Goal: Use online tool/utility: Utilize a website feature to perform a specific function

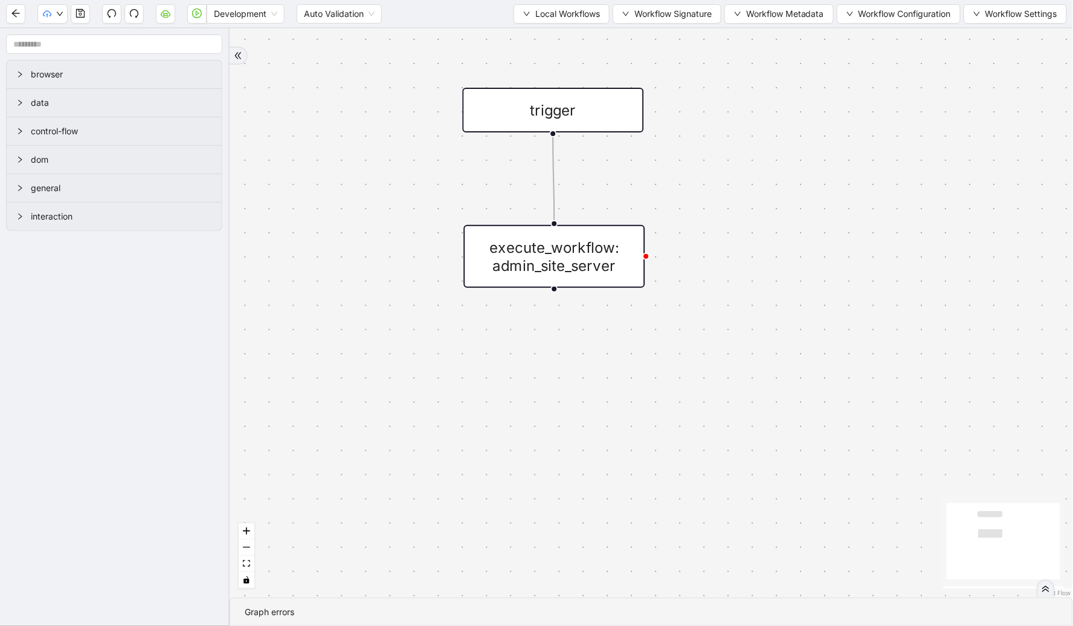
drag, startPoint x: 720, startPoint y: 45, endPoint x: 786, endPoint y: 25, distance: 68.4
click at [638, 45] on div "trigger execute_workflow: admin_site_server" at bounding box center [652, 312] width 844 height 569
drag, startPoint x: 841, startPoint y: 14, endPoint x: 842, endPoint y: 36, distance: 22.4
click at [638, 14] on button "Workflow Configuration" at bounding box center [899, 13] width 124 height 19
click at [638, 59] on span "Value" at bounding box center [896, 56] width 107 height 13
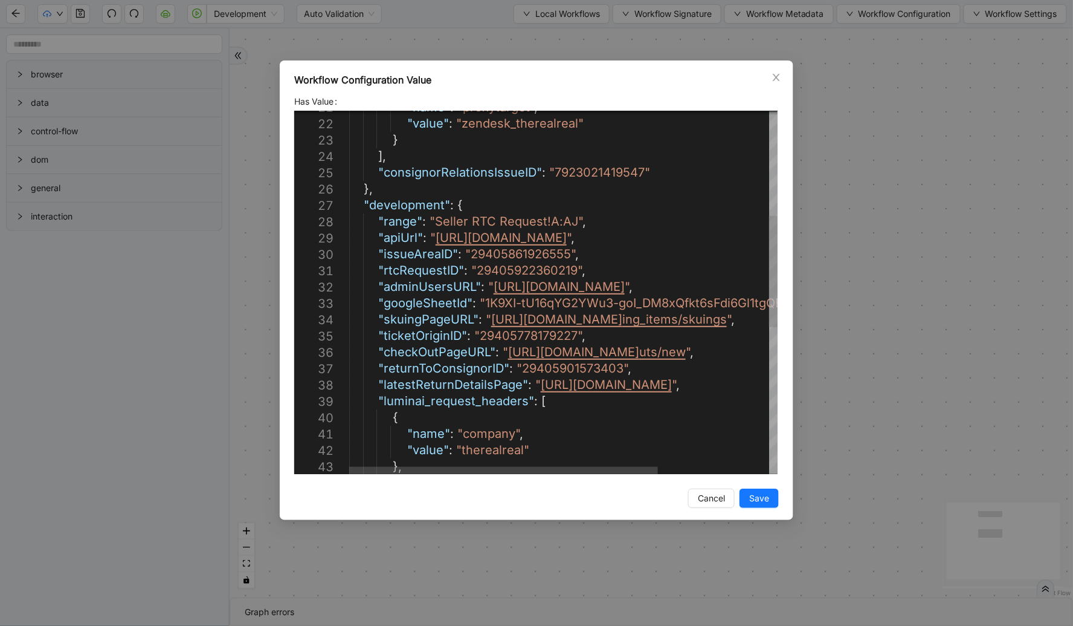
type textarea "**********"
click at [433, 354] on div ""name" : "proxytarget" , "value" : "zendesk_therealreal" } ], "consignorRelatio…" at bounding box center [640, 362] width 582 height 1179
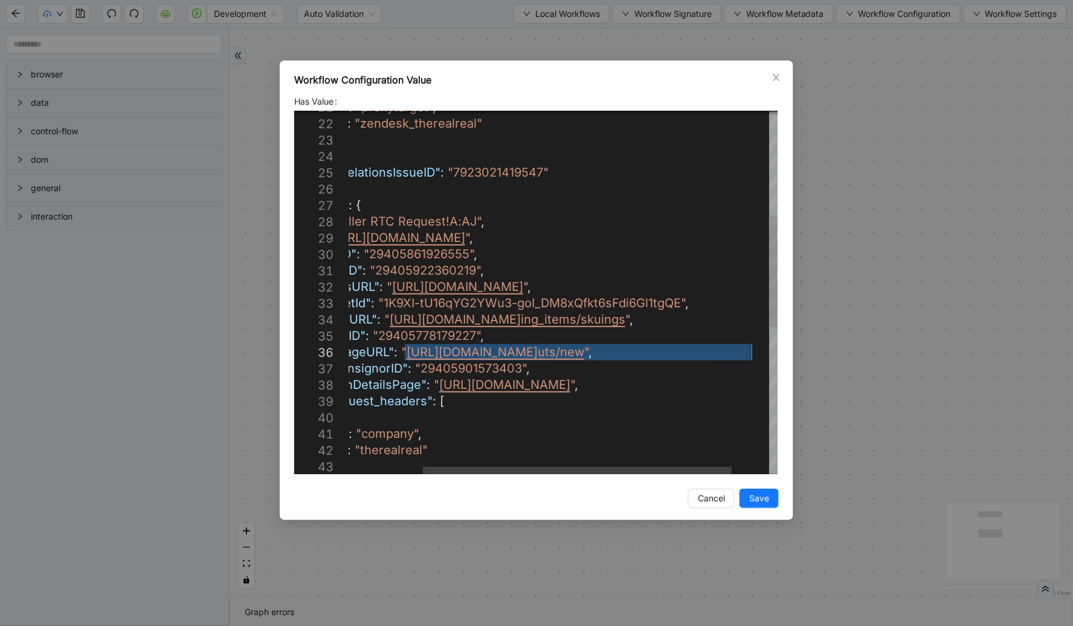
drag, startPoint x: 508, startPoint y: 353, endPoint x: 754, endPoint y: 357, distance: 245.4
click at [638, 80] on icon "close" at bounding box center [776, 77] width 7 height 7
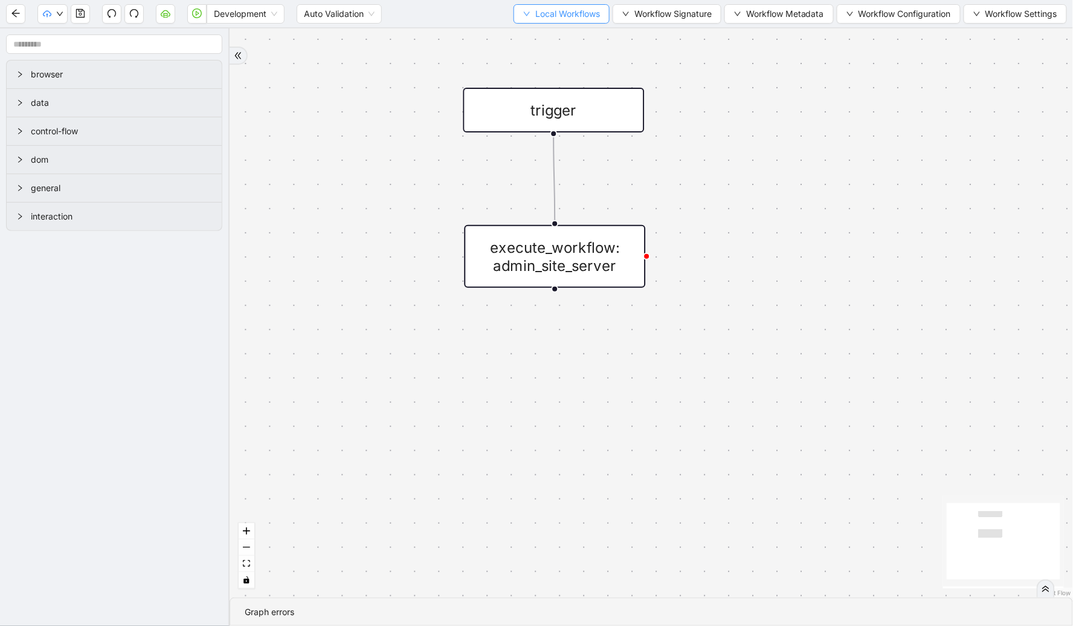
click at [581, 15] on span "Local Workflows" at bounding box center [567, 13] width 65 height 13
click at [568, 42] on span "Select" at bounding box center [556, 36] width 79 height 13
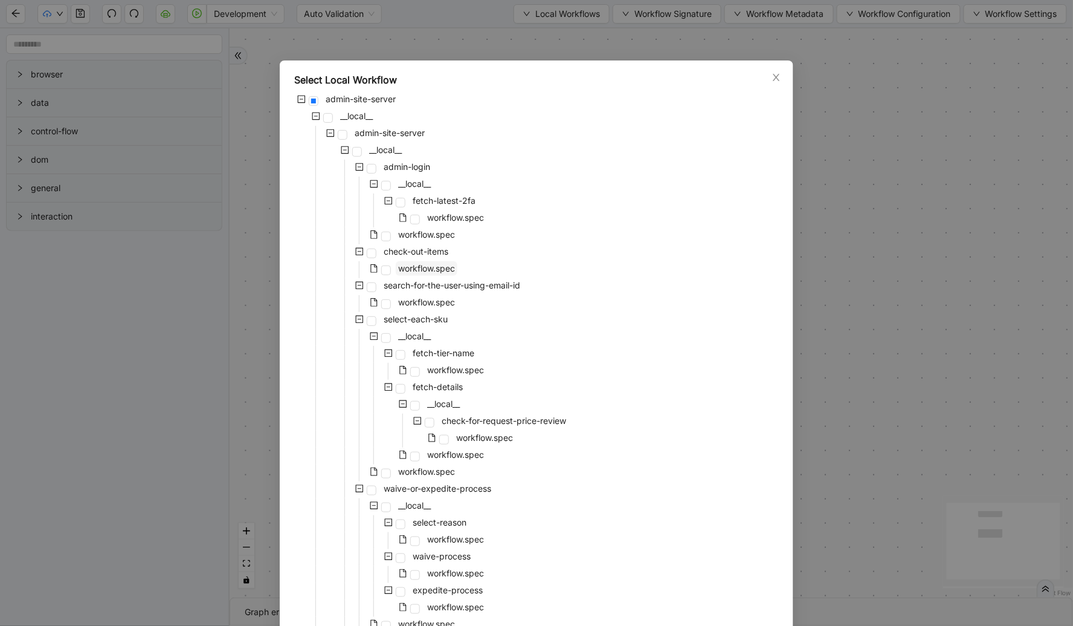
click at [425, 265] on span "workflow.spec" at bounding box center [426, 268] width 57 height 10
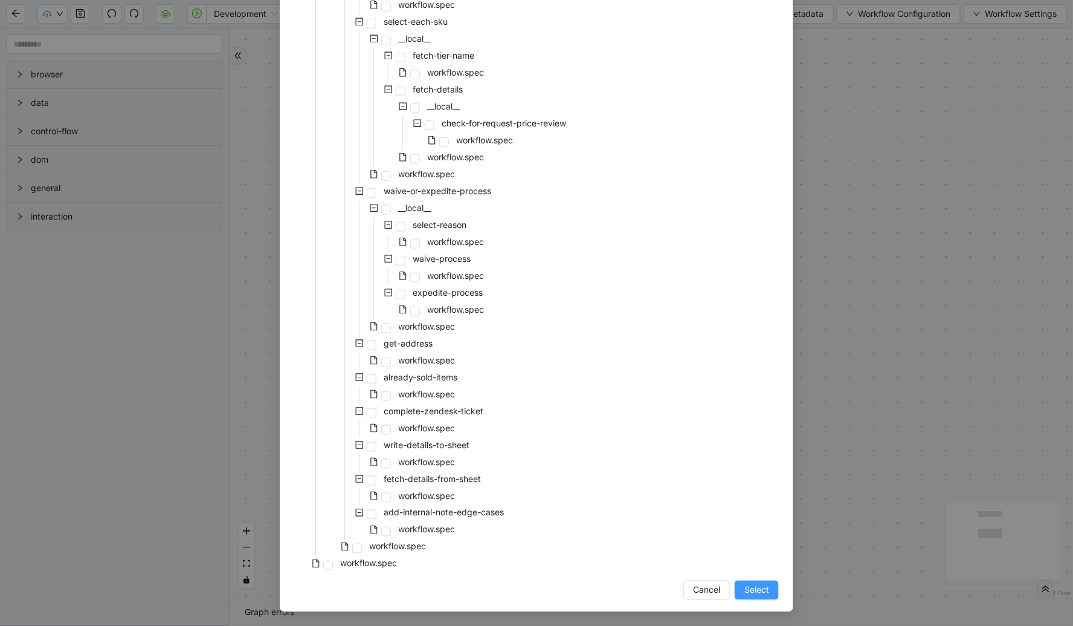
click at [638, 580] on button "Select" at bounding box center [757, 589] width 44 height 19
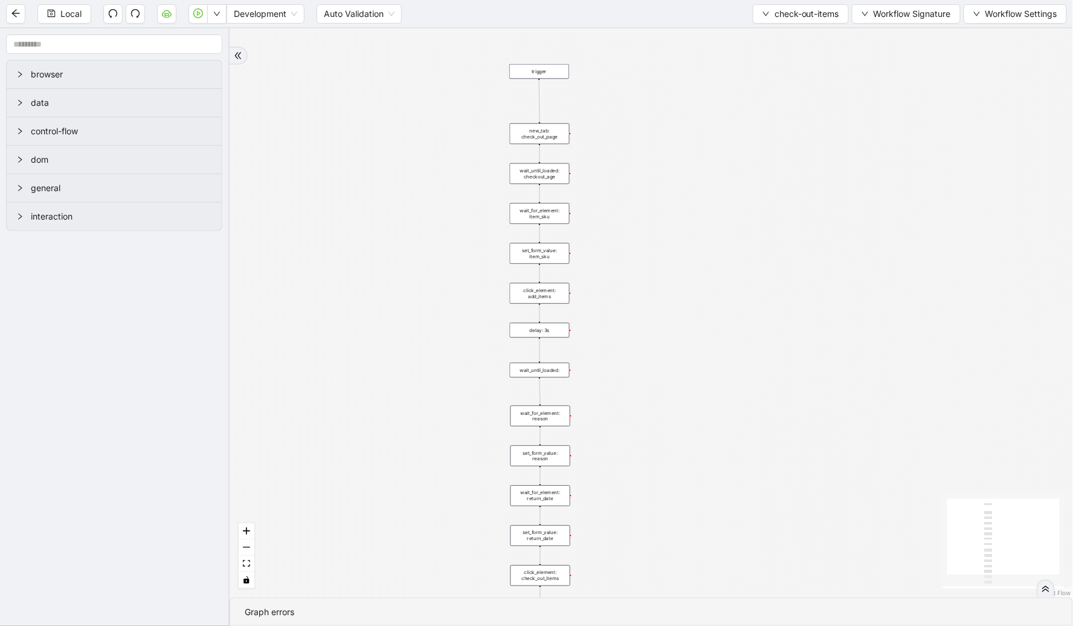
drag, startPoint x: 434, startPoint y: 185, endPoint x: 427, endPoint y: 136, distance: 49.4
click at [429, 137] on div "trigger new_tab: check_out_page wait_until_loaded: checkout_age wait_for_elemen…" at bounding box center [652, 312] width 844 height 569
drag, startPoint x: 647, startPoint y: 357, endPoint x: 645, endPoint y: 280, distance: 76.8
click at [638, 280] on div "trigger new_tab: check_out_page wait_until_loaded: checkout_age wait_for_elemen…" at bounding box center [652, 312] width 844 height 569
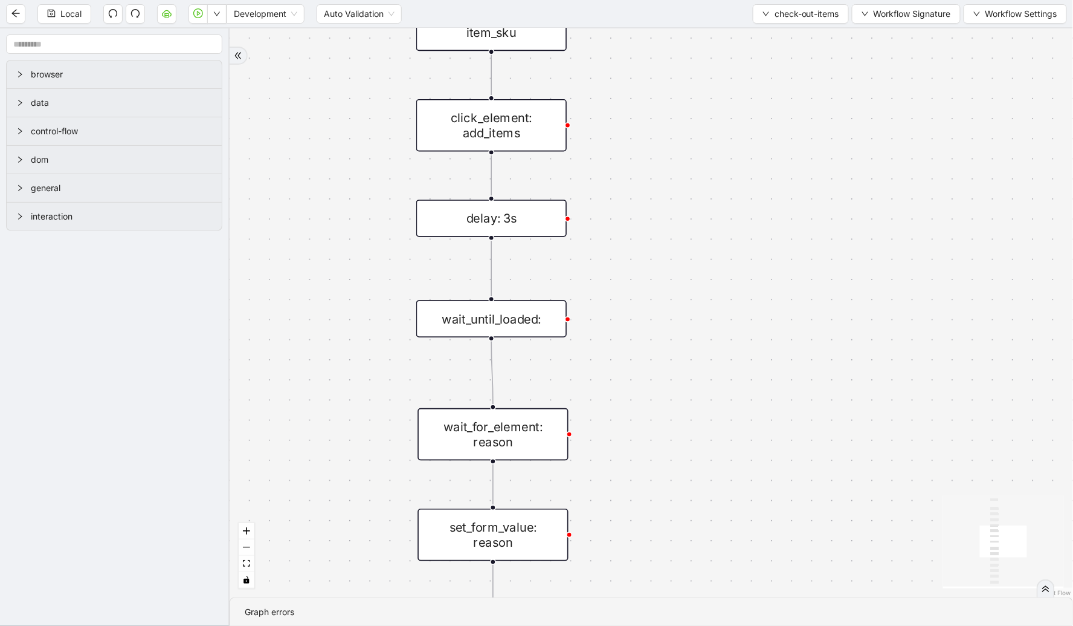
drag, startPoint x: 722, startPoint y: 311, endPoint x: 721, endPoint y: 391, distance: 79.8
click at [638, 408] on div "trigger new_tab: check_out_page wait_until_loaded: checkout_age wait_for_elemen…" at bounding box center [652, 312] width 844 height 569
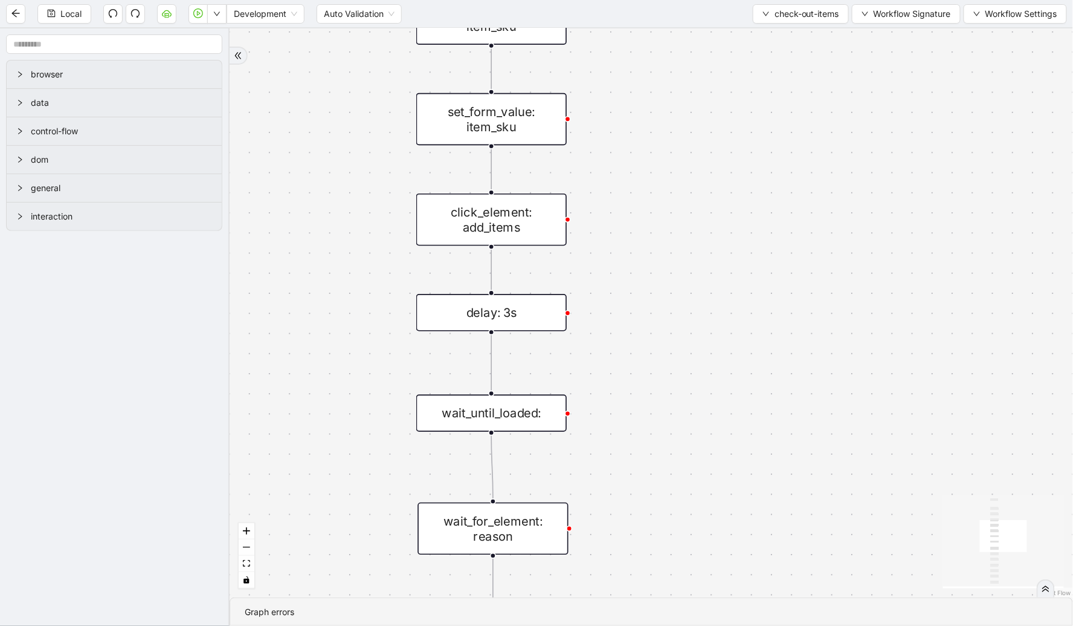
drag, startPoint x: 719, startPoint y: 331, endPoint x: 728, endPoint y: 410, distance: 79.0
click at [638, 410] on div "trigger new_tab: check_out_page wait_until_loaded: checkout_age wait_for_elemen…" at bounding box center [652, 312] width 844 height 569
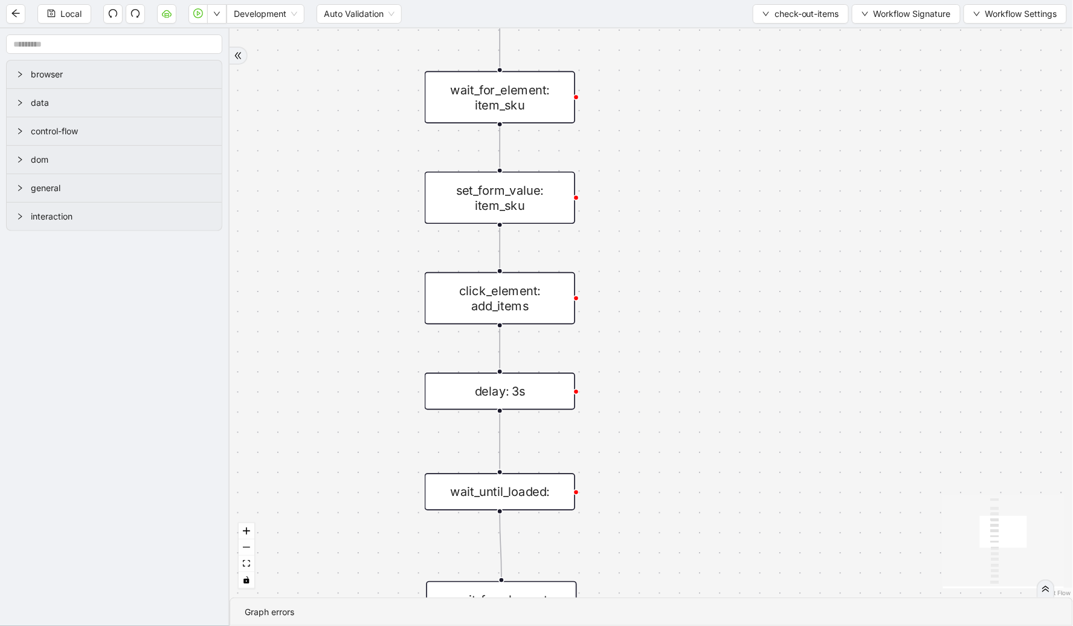
click at [544, 212] on div "set_form_value: item_sku" at bounding box center [500, 198] width 150 height 52
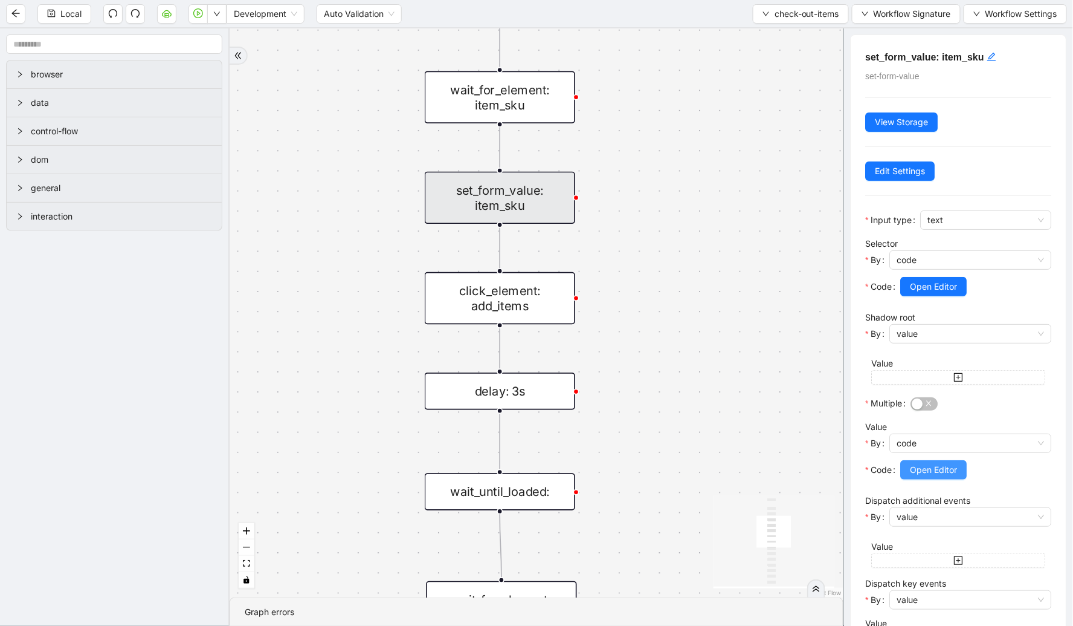
click at [638, 466] on span "Open Editor" at bounding box center [934, 469] width 47 height 13
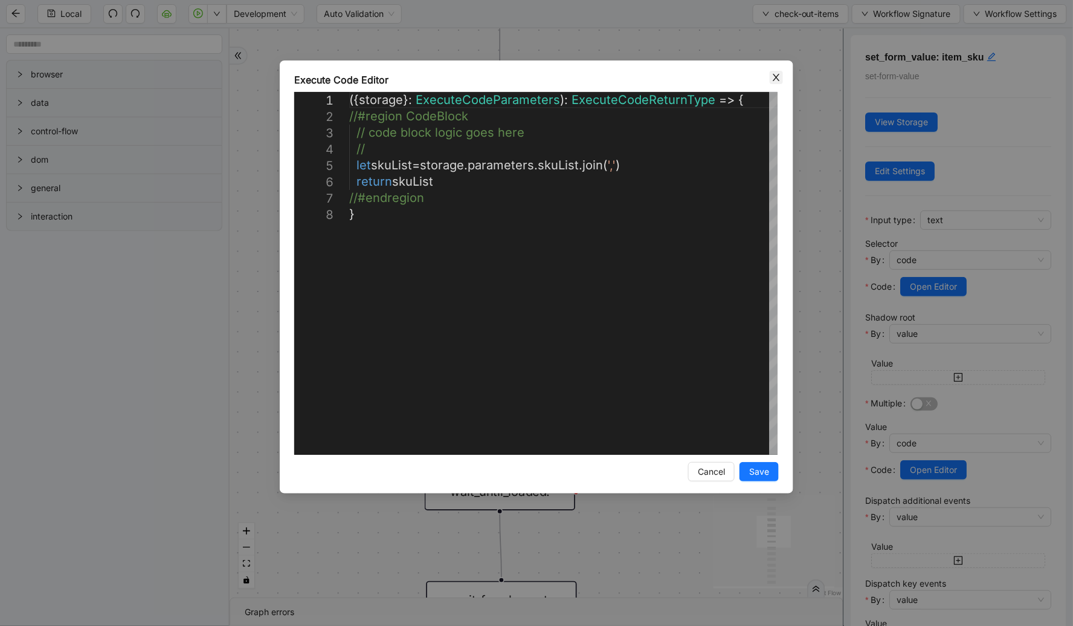
click at [638, 79] on icon "close" at bounding box center [777, 78] width 10 height 10
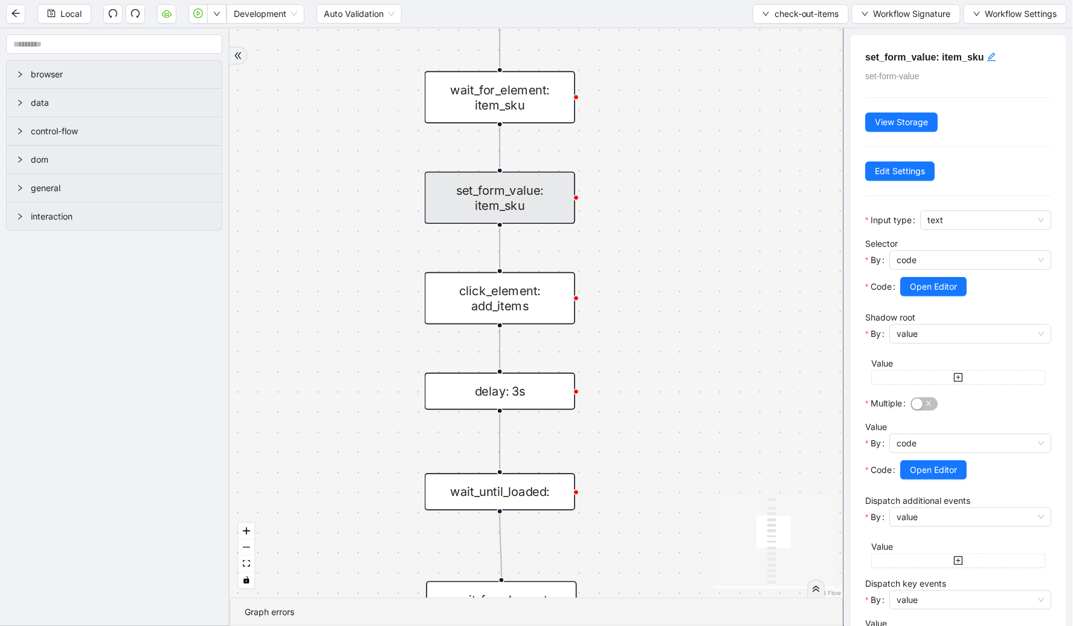
drag, startPoint x: 803, startPoint y: 12, endPoint x: 794, endPoint y: 27, distance: 17.3
click at [638, 12] on span "check-out-items" at bounding box center [807, 13] width 65 height 13
click at [638, 31] on span "Select" at bounding box center [798, 36] width 78 height 13
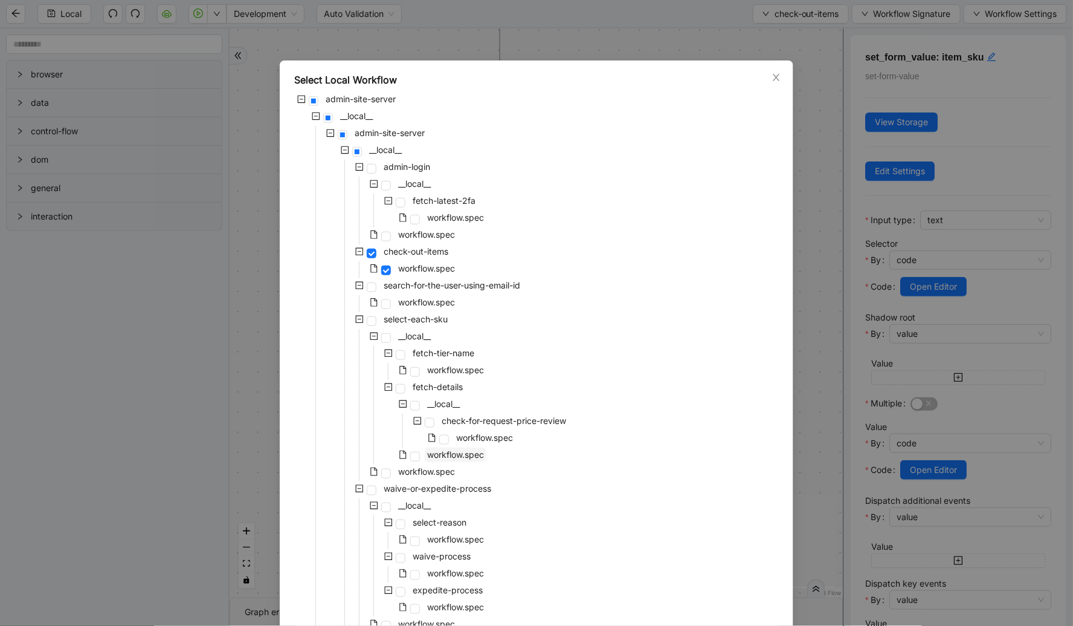
click at [438, 453] on span "workflow.spec" at bounding box center [455, 454] width 57 height 10
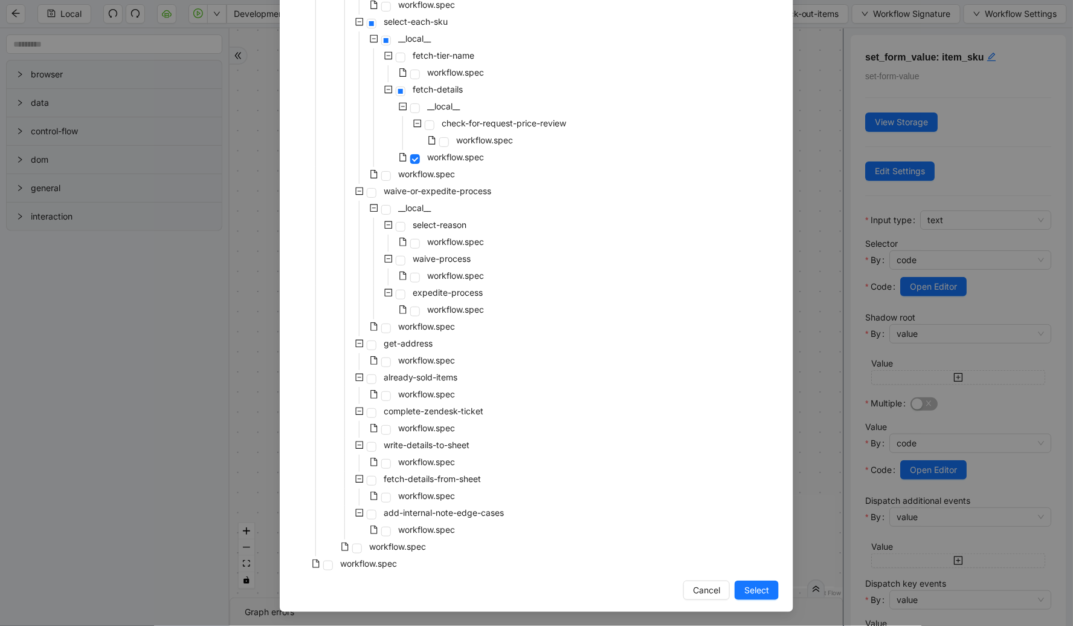
drag, startPoint x: 739, startPoint y: 592, endPoint x: 548, endPoint y: 168, distance: 465.0
click at [638, 593] on button "Select" at bounding box center [757, 589] width 44 height 19
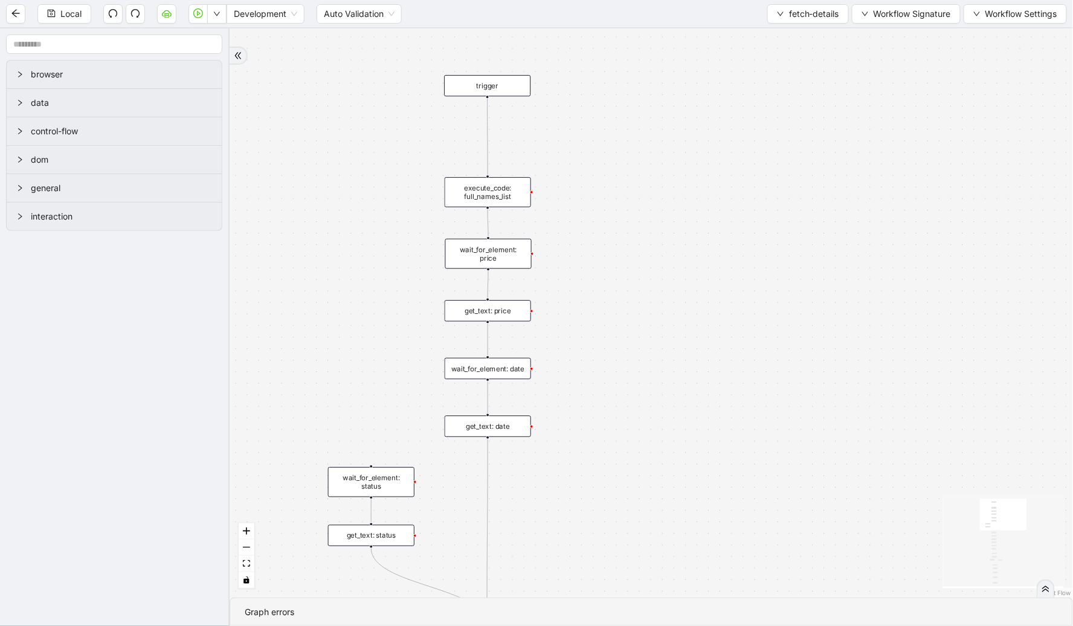
drag, startPoint x: 666, startPoint y: 322, endPoint x: 660, endPoint y: 401, distance: 80.0
click at [638, 401] on div "waive_flag fallback trigger wait_for_element: price get_text: price get_environ…" at bounding box center [652, 312] width 844 height 569
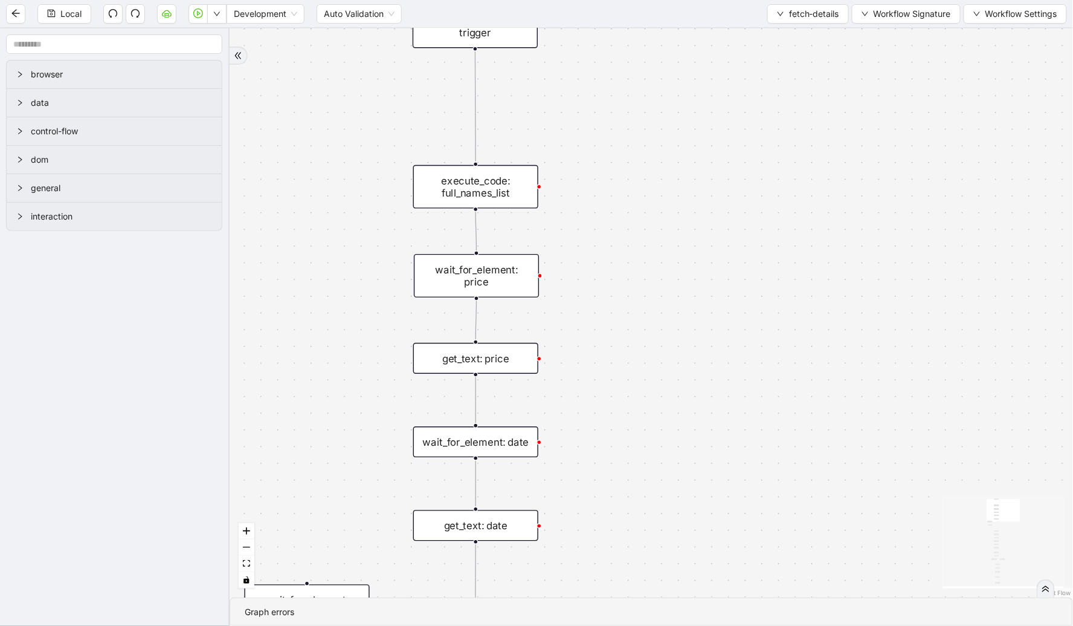
click at [508, 201] on div "execute_code: full_names_list" at bounding box center [475, 187] width 125 height 44
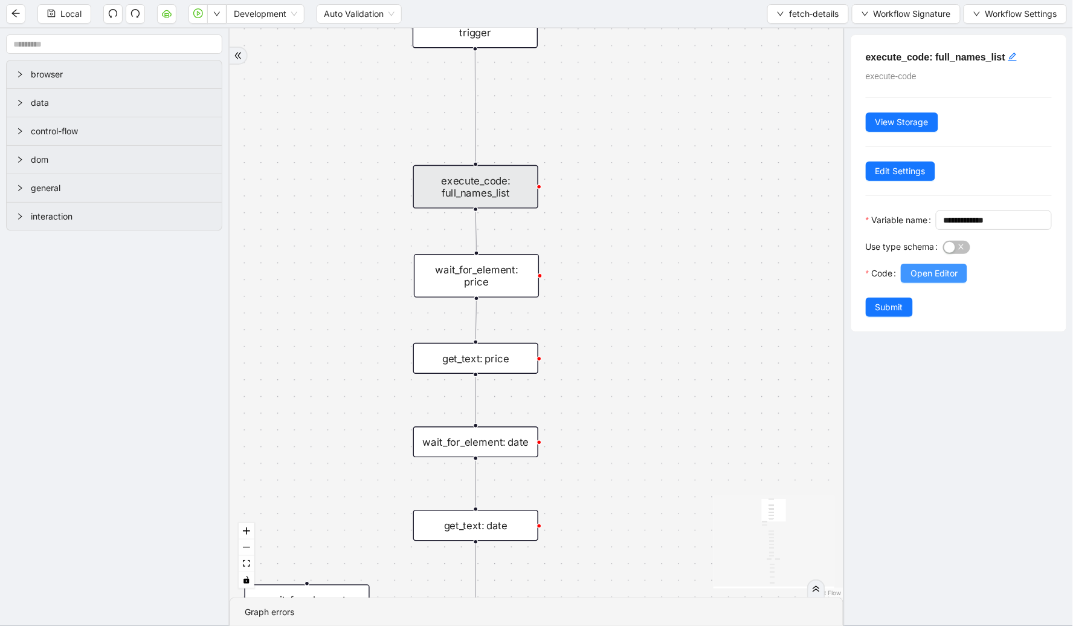
click at [638, 280] on span "Open Editor" at bounding box center [934, 273] width 47 height 13
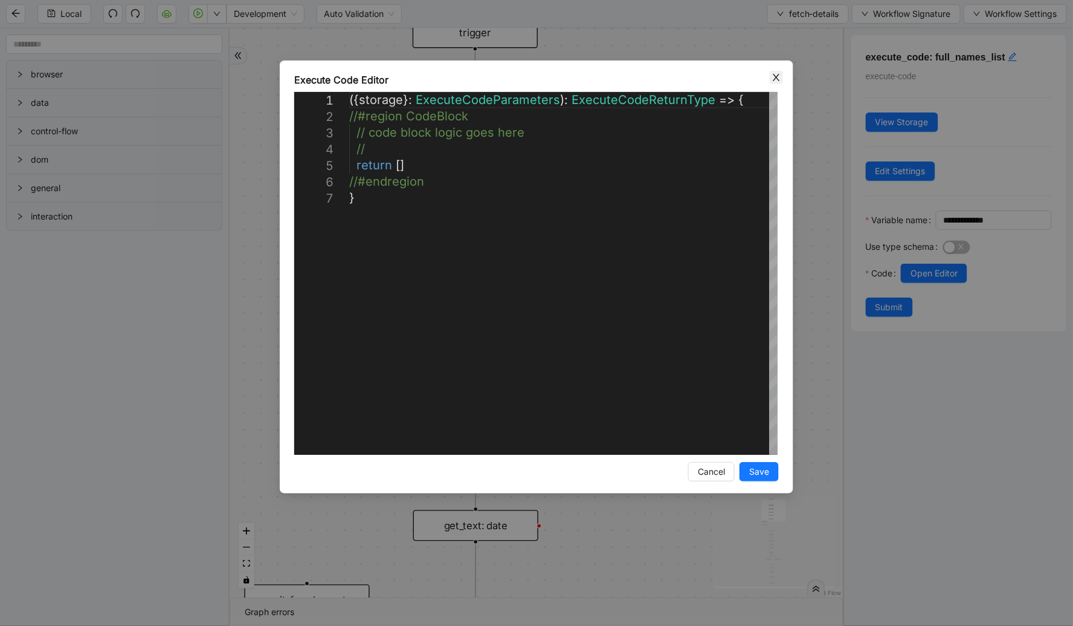
click at [638, 75] on icon "close" at bounding box center [776, 77] width 7 height 7
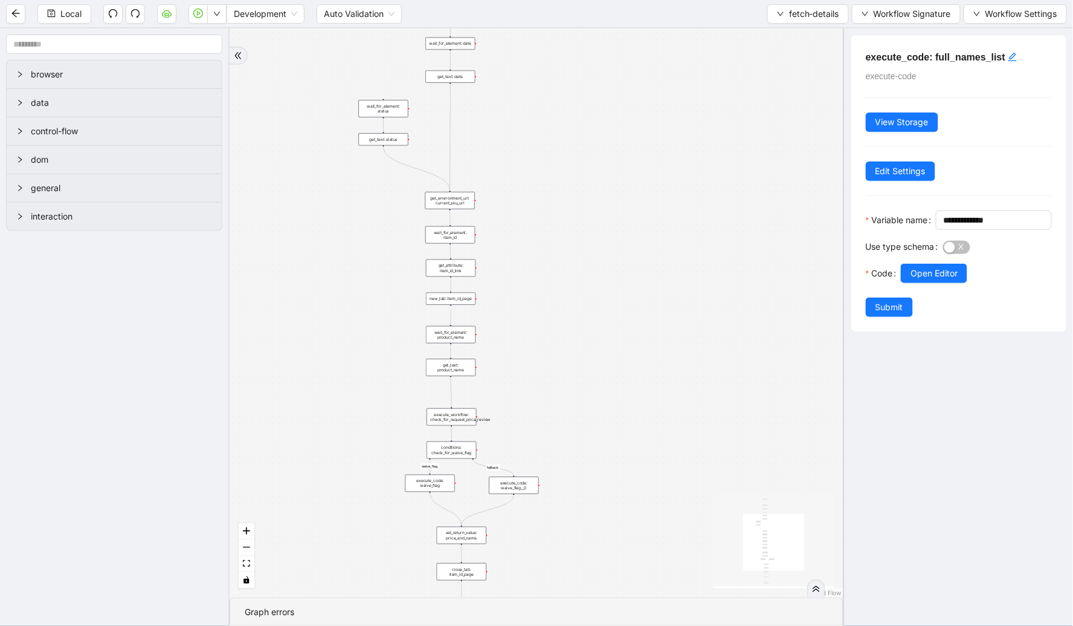
drag, startPoint x: 600, startPoint y: 375, endPoint x: 503, endPoint y: 137, distance: 257.0
click at [516, 61] on div "waive_flag fallback trigger wait_for_element: price get_text: price get_environ…" at bounding box center [537, 312] width 614 height 569
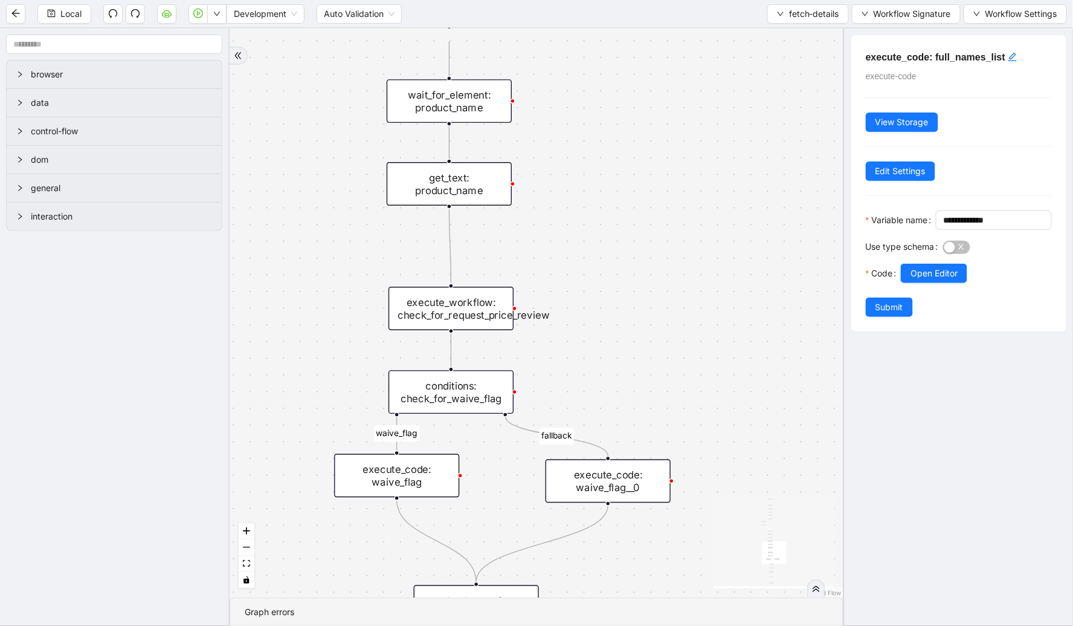
drag, startPoint x: 592, startPoint y: 316, endPoint x: 593, endPoint y: 125, distance: 191.0
click at [593, 125] on div "waive_flag fallback trigger wait_for_element: price get_text: price get_environ…" at bounding box center [537, 312] width 614 height 569
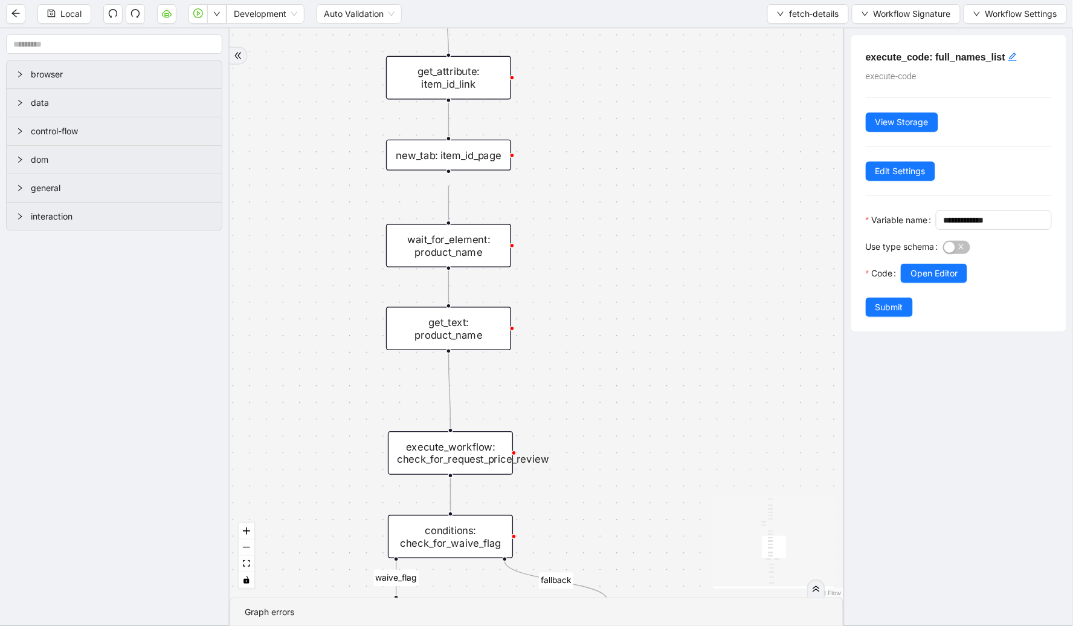
drag, startPoint x: 593, startPoint y: 125, endPoint x: 592, endPoint y: 270, distance: 145.0
click at [592, 270] on div "waive_flag fallback trigger wait_for_element: price get_text: price get_environ…" at bounding box center [537, 312] width 614 height 569
click at [444, 244] on div "wait_for_element: product_name" at bounding box center [448, 246] width 125 height 44
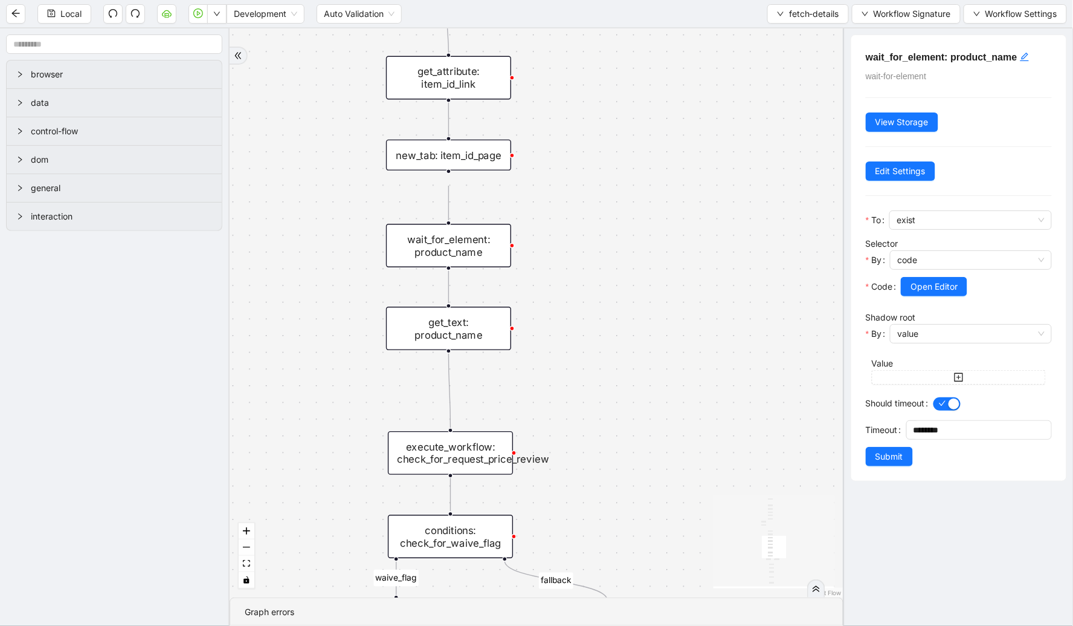
click at [463, 154] on div "new_tab: item_id_page" at bounding box center [448, 155] width 125 height 31
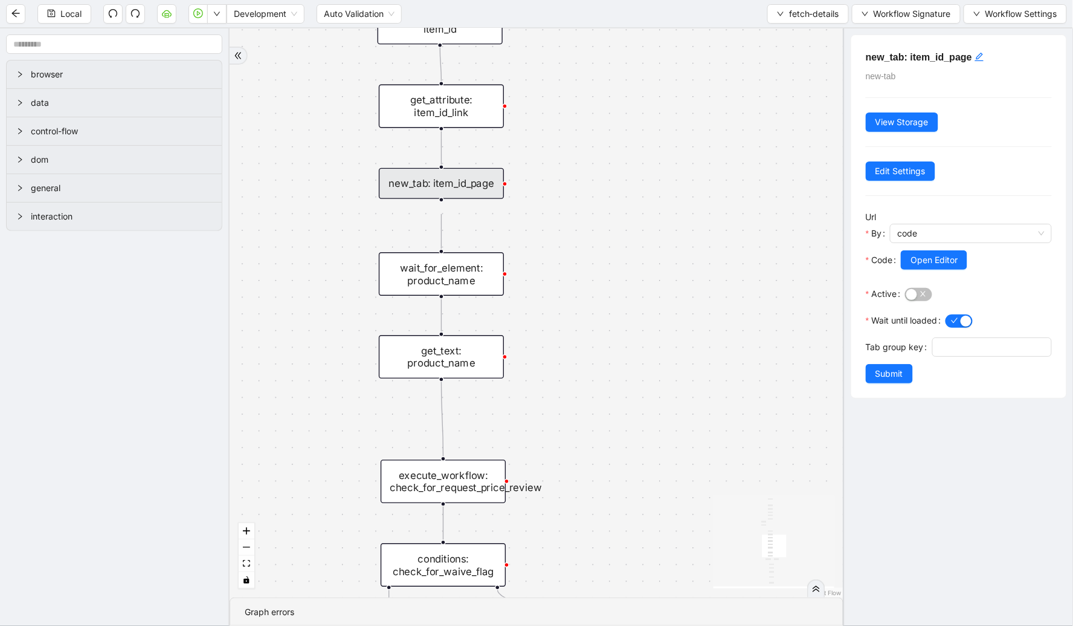
click at [591, 189] on div "waive_flag fallback trigger wait_for_element: price get_text: price get_environ…" at bounding box center [537, 312] width 614 height 569
click at [638, 258] on span "Open Editor" at bounding box center [934, 259] width 47 height 13
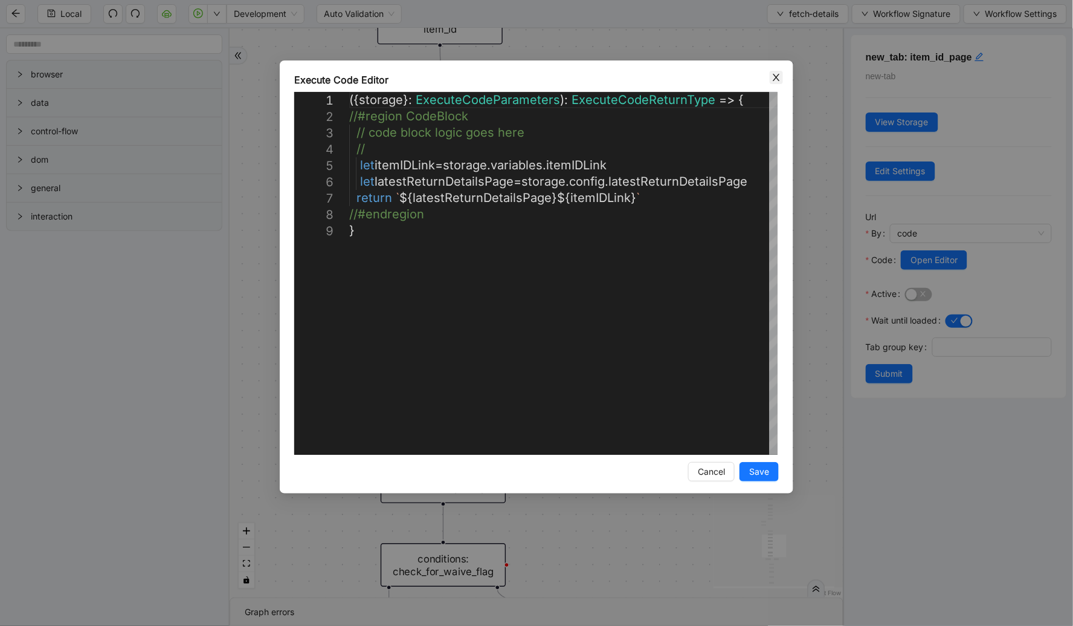
click at [638, 77] on icon "close" at bounding box center [777, 78] width 10 height 10
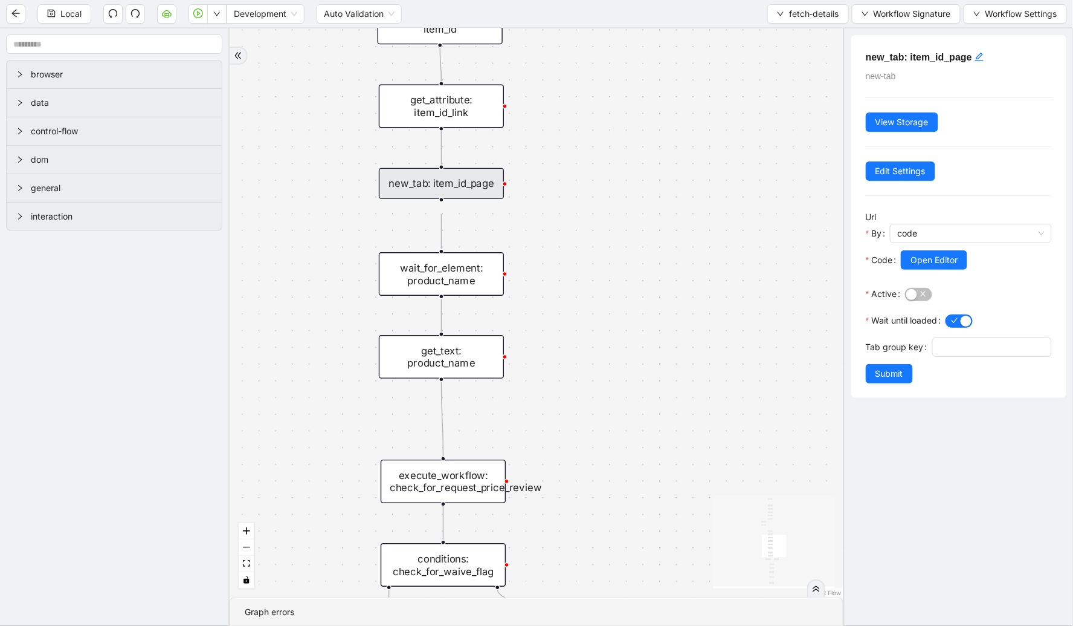
drag, startPoint x: 840, startPoint y: 16, endPoint x: 793, endPoint y: 31, distance: 49.5
click at [638, 16] on button "fetch-details" at bounding box center [809, 13] width 82 height 19
click at [638, 34] on span "Select" at bounding box center [806, 36] width 63 height 13
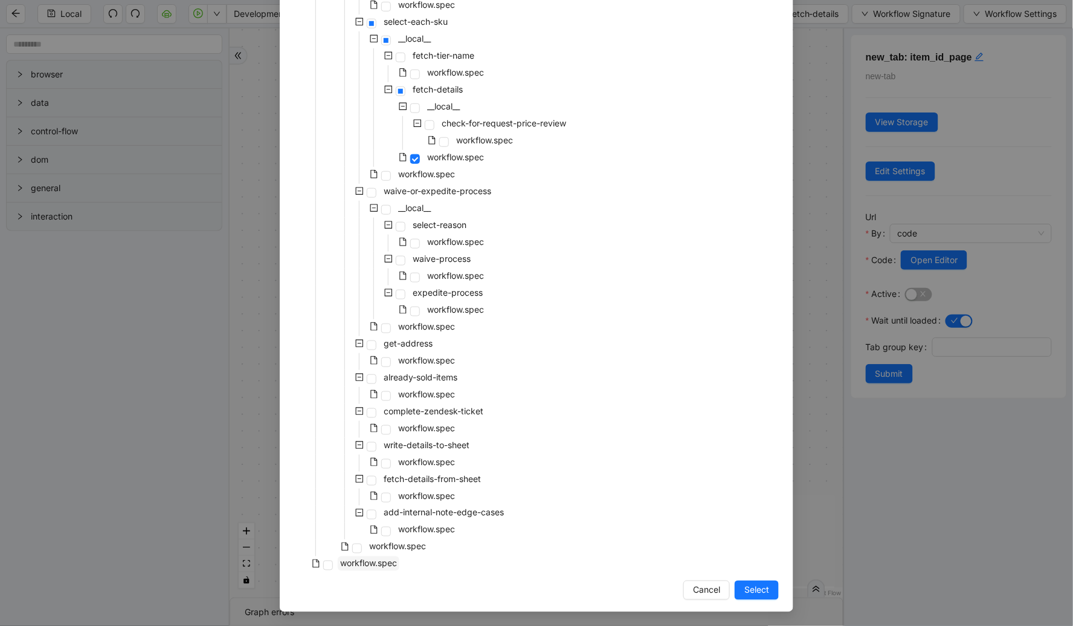
click at [370, 559] on span "workflow.spec" at bounding box center [368, 563] width 57 height 10
click at [638, 583] on span "Select" at bounding box center [757, 589] width 25 height 13
click at [638, 590] on div "waive_flag fallback trigger wait_for_element: price get_text: price get_environ…" at bounding box center [537, 312] width 614 height 569
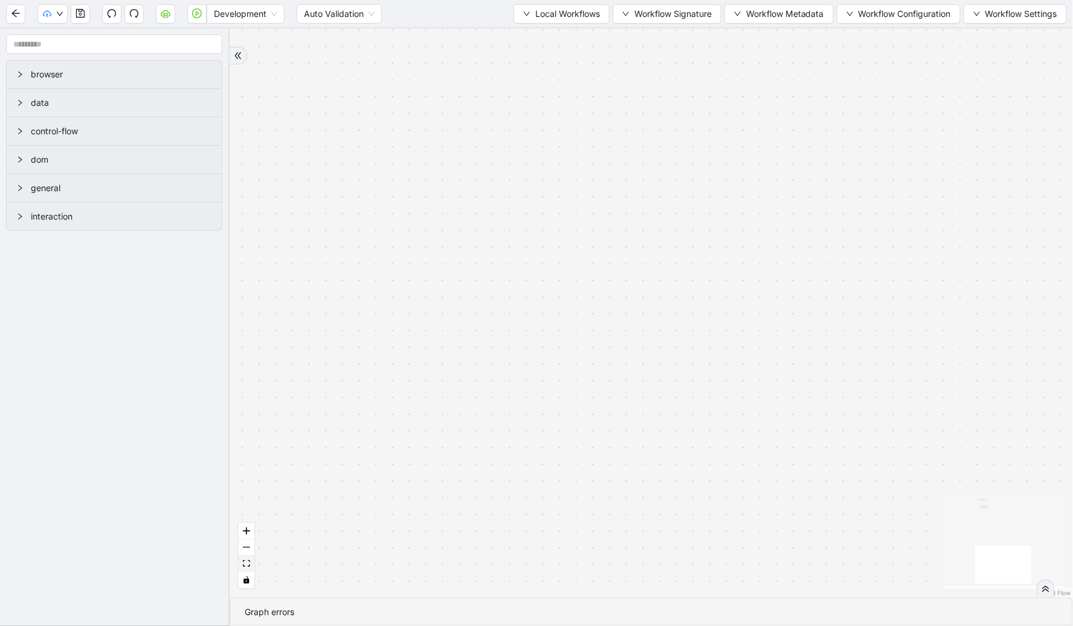
click at [251, 561] on button "fit view" at bounding box center [247, 563] width 16 height 16
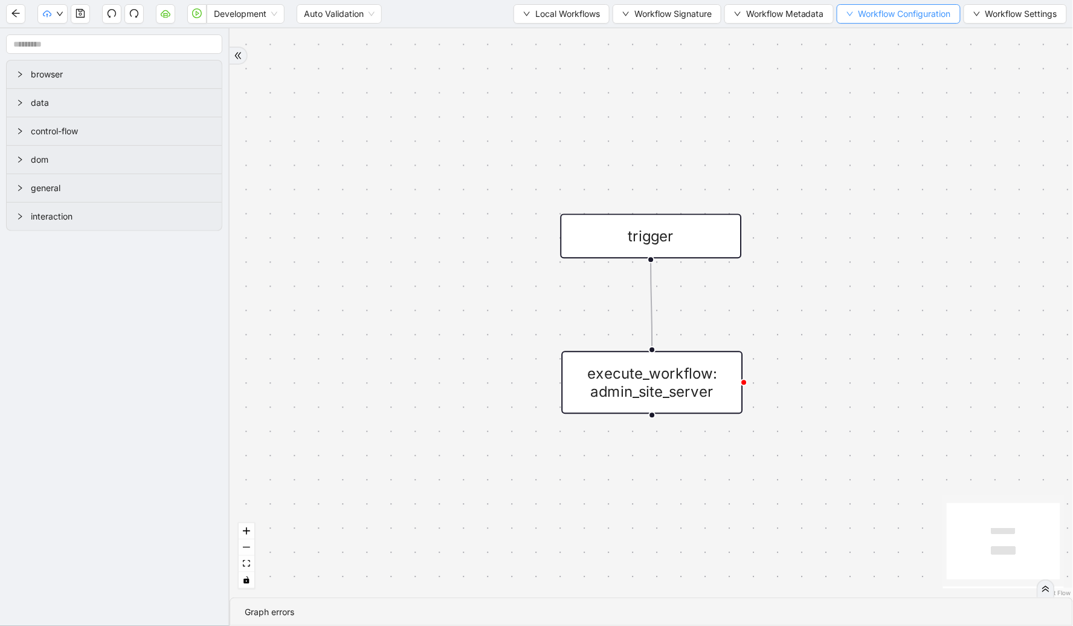
click at [638, 21] on button "Workflow Configuration" at bounding box center [899, 13] width 124 height 19
click at [638, 62] on span "Value" at bounding box center [896, 56] width 107 height 13
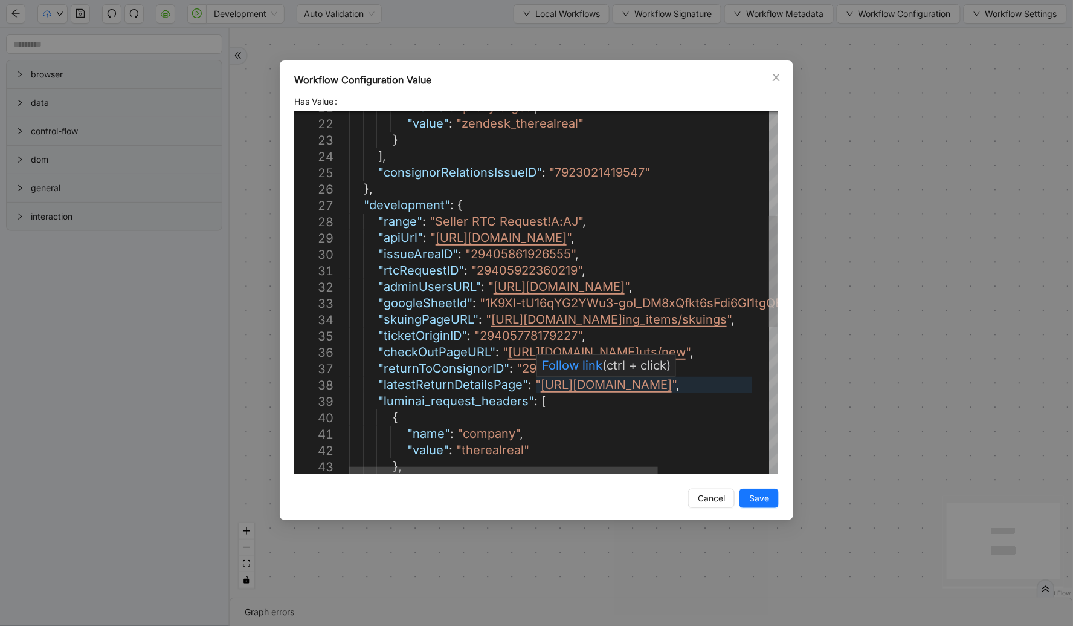
type textarea "**********"
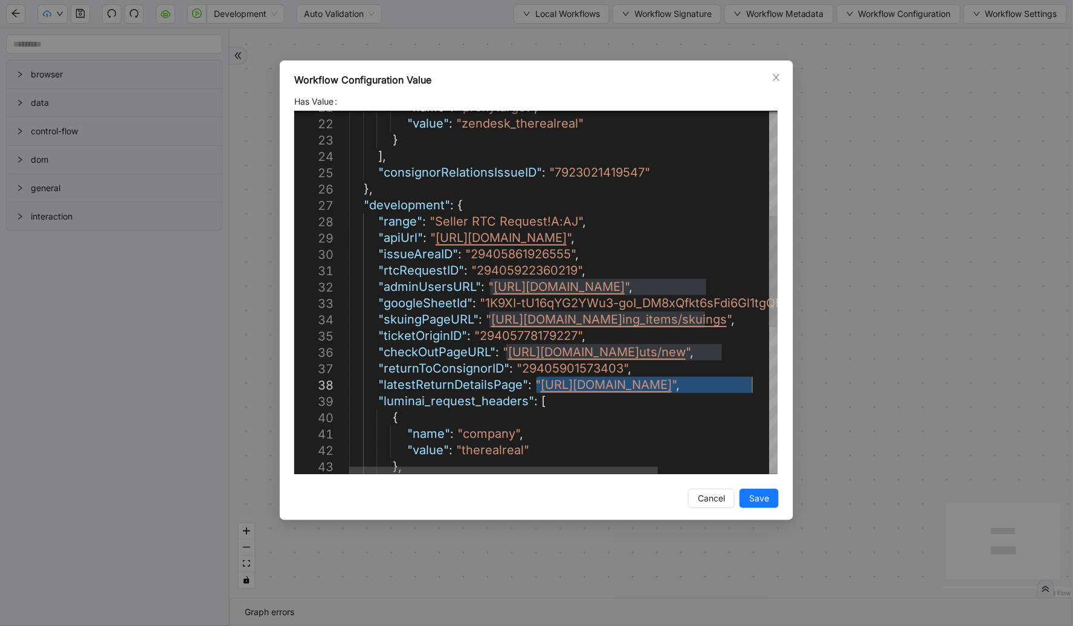
drag, startPoint x: 539, startPoint y: 383, endPoint x: 750, endPoint y: 390, distance: 211.0
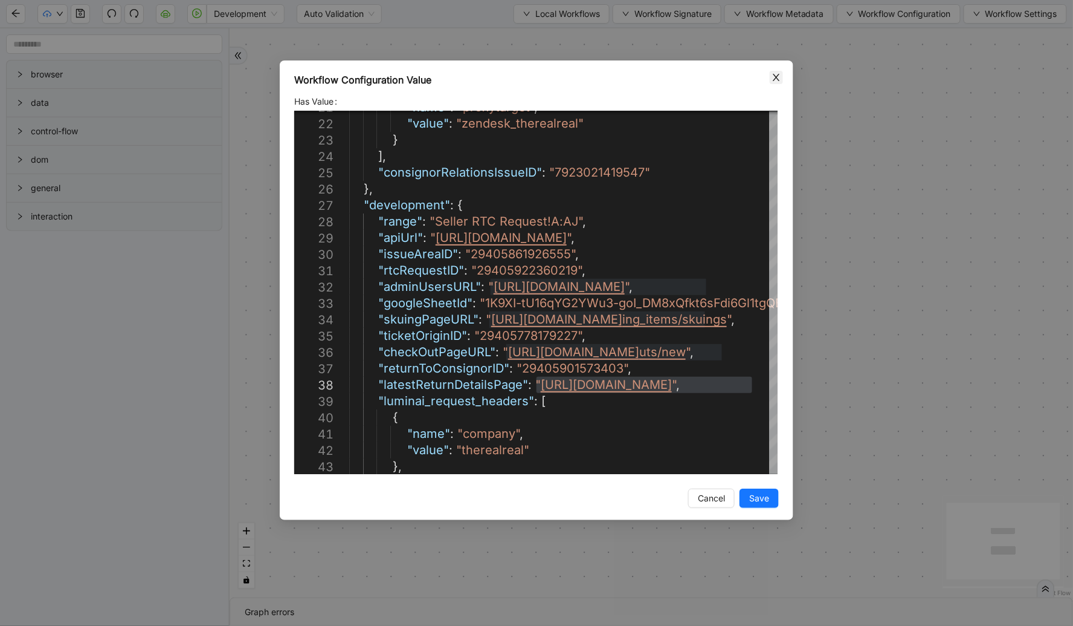
click at [638, 76] on icon "close" at bounding box center [777, 78] width 10 height 10
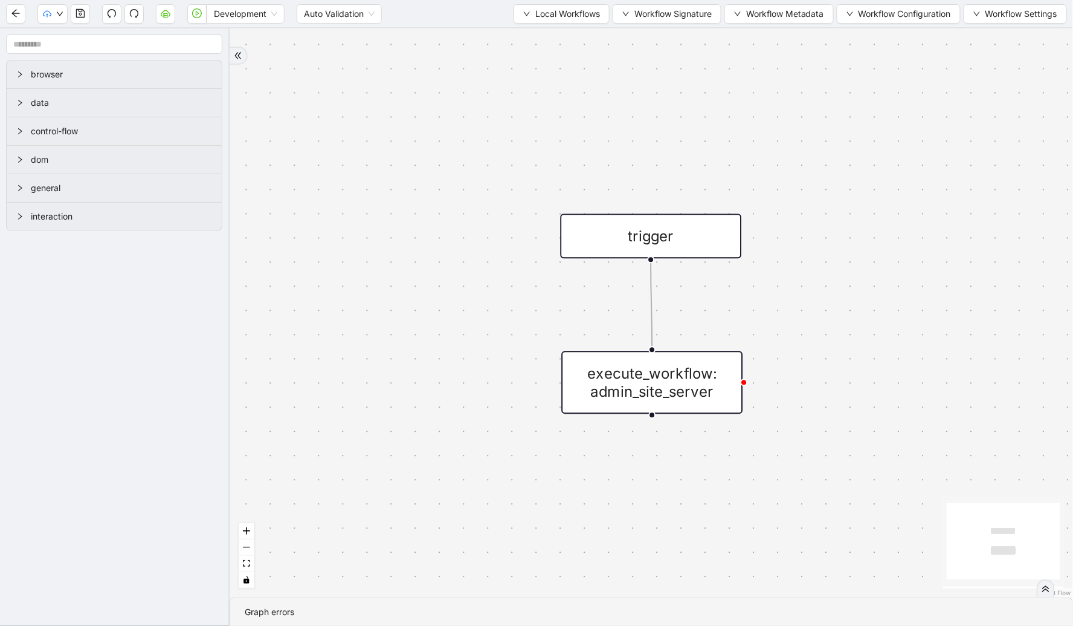
click at [575, 1] on div "Development Auto Validation Local Workflows Workflow Signature Workflow Metadat…" at bounding box center [536, 13] width 1073 height 27
click at [557, 17] on span "Local Workflows" at bounding box center [567, 13] width 65 height 13
click at [550, 37] on span "Select" at bounding box center [556, 36] width 79 height 13
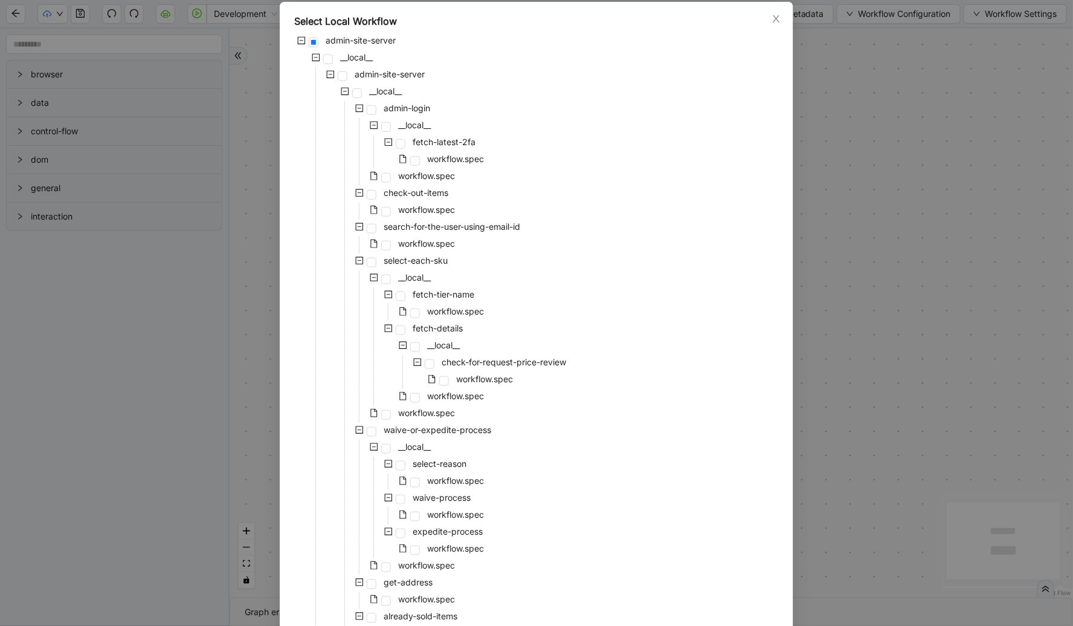
scroll to position [297, 0]
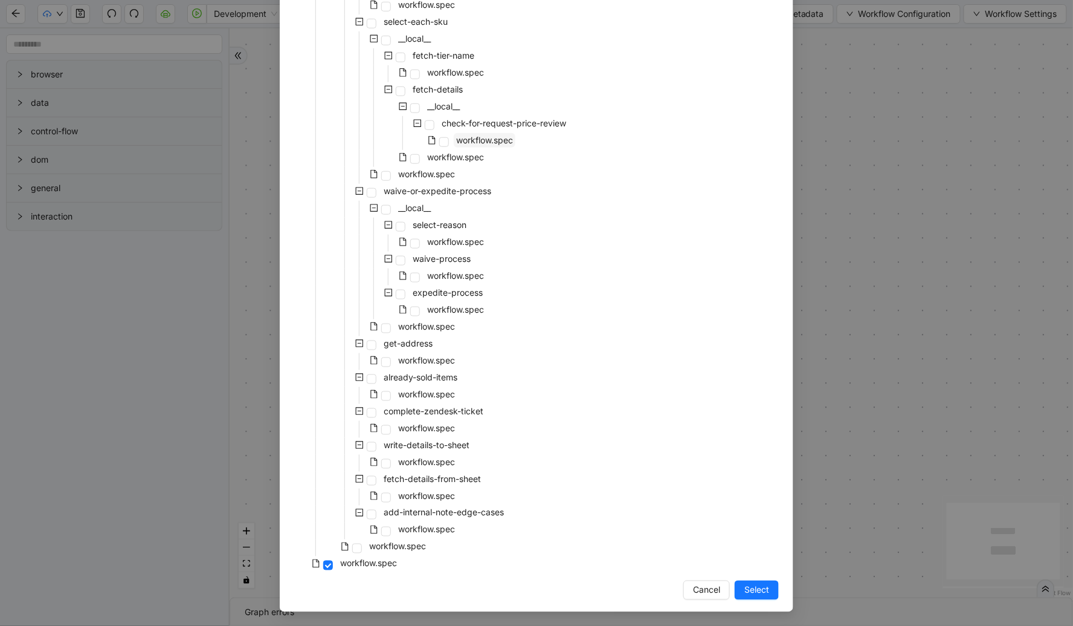
click at [485, 141] on span "workflow.spec" at bounding box center [484, 140] width 57 height 10
click at [638, 594] on span "Select" at bounding box center [757, 589] width 25 height 13
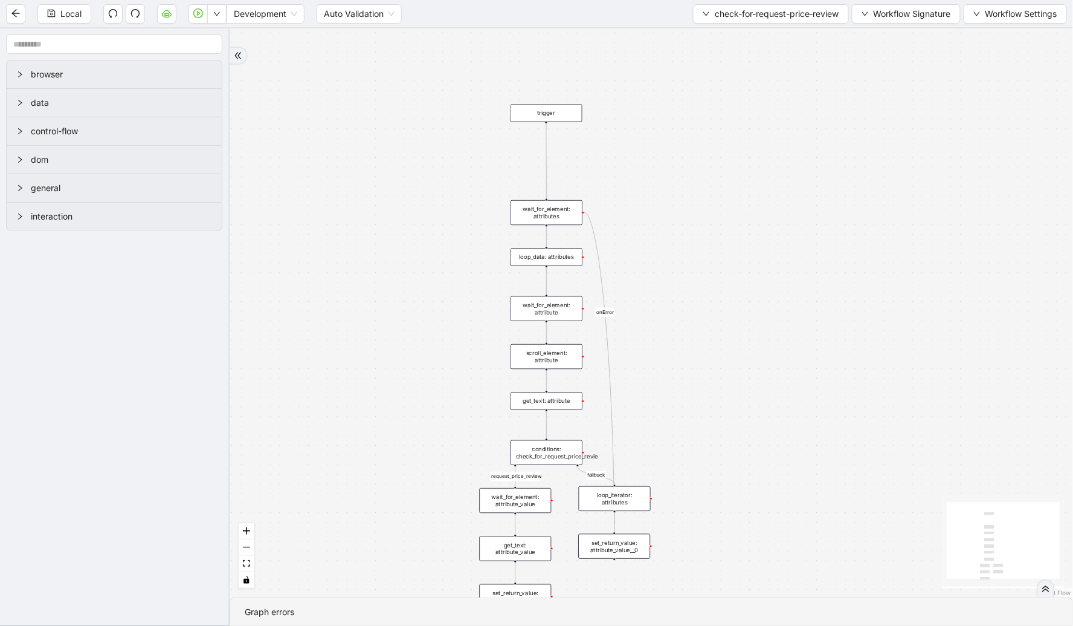
drag, startPoint x: 557, startPoint y: 325, endPoint x: 410, endPoint y: 146, distance: 231.5
click at [410, 146] on div "fallback request_price_review onError trigger wait_for_element: attributes loop…" at bounding box center [652, 312] width 844 height 569
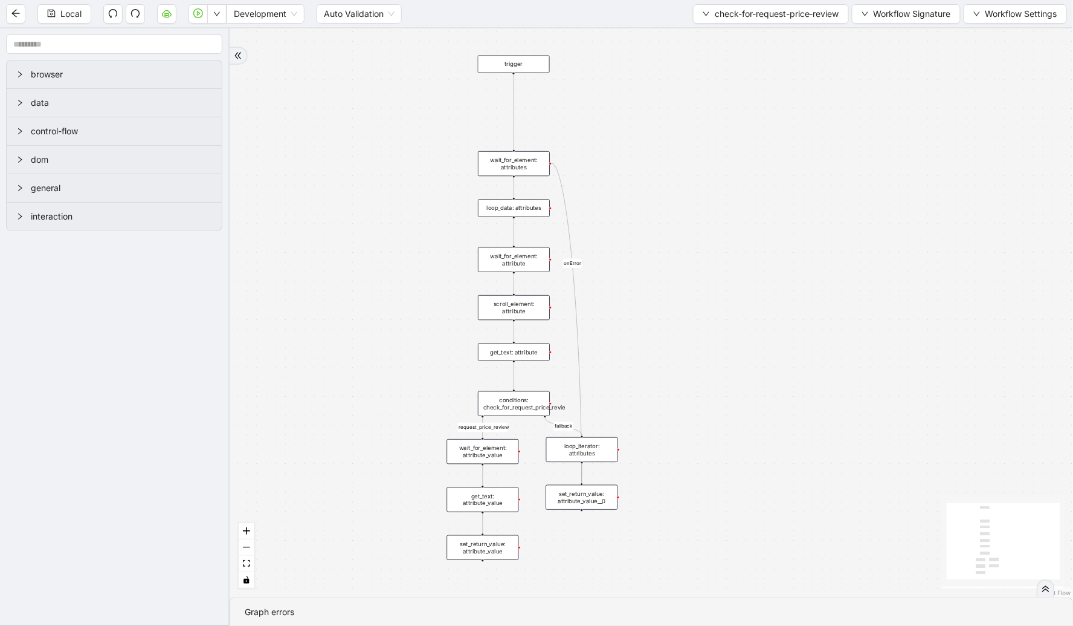
drag, startPoint x: 428, startPoint y: 303, endPoint x: 442, endPoint y: 240, distance: 65.1
click at [407, 255] on div "fallback request_price_review onError trigger wait_for_element: attributes loop…" at bounding box center [652, 312] width 844 height 569
click at [517, 213] on div "fallback request_price_review onError trigger wait_for_element: attributes loop…" at bounding box center [652, 312] width 844 height 569
click at [535, 202] on div "loop_data: attributes" at bounding box center [521, 204] width 72 height 18
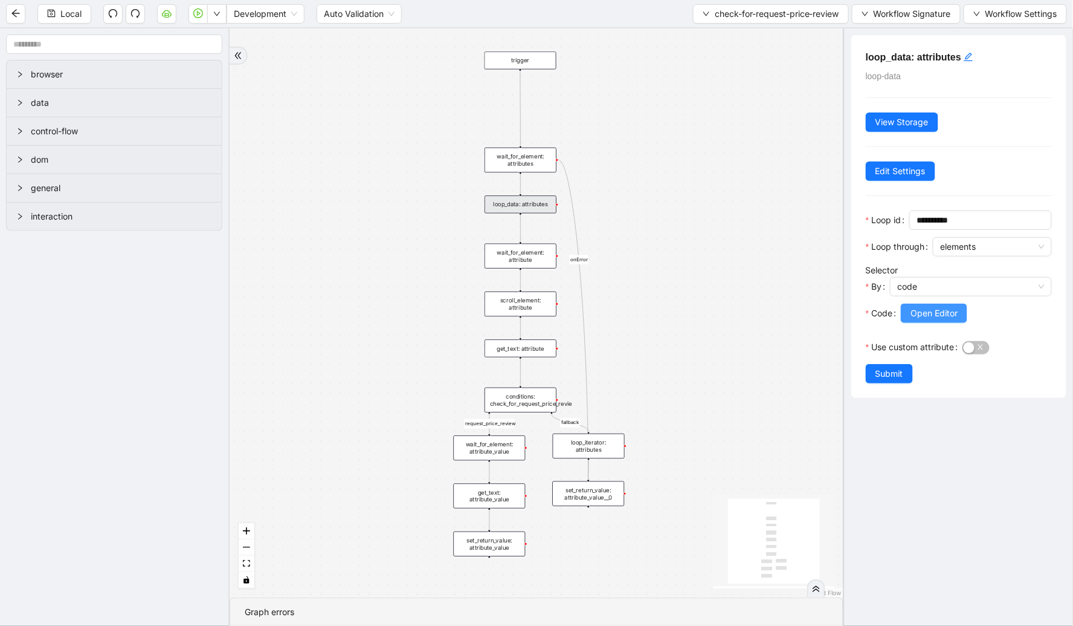
click at [638, 317] on span "Open Editor" at bounding box center [934, 312] width 47 height 13
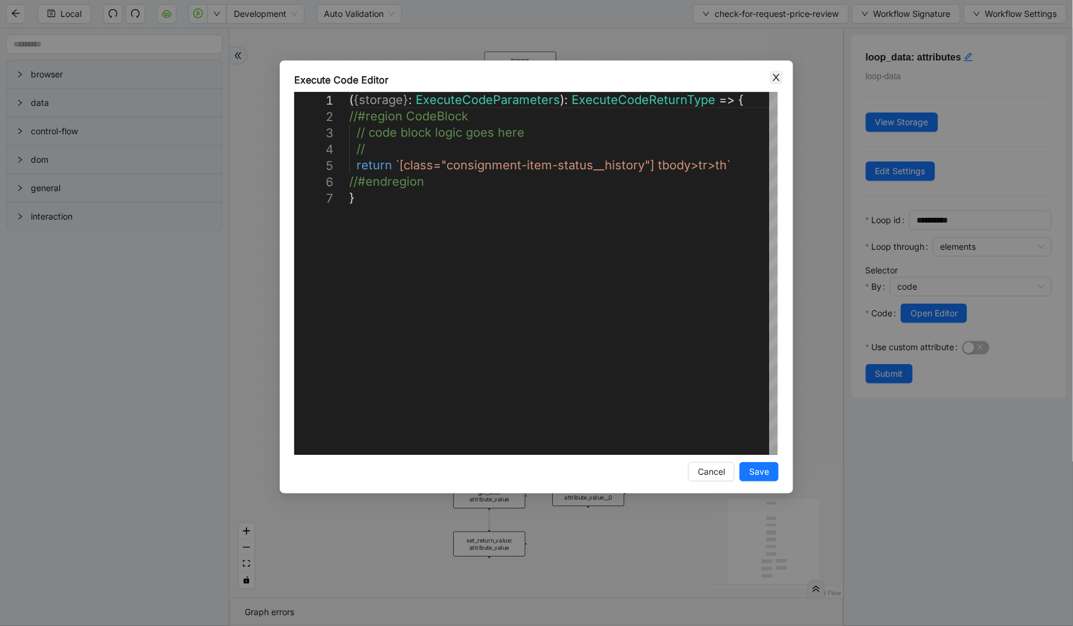
click at [638, 80] on icon "close" at bounding box center [777, 78] width 10 height 10
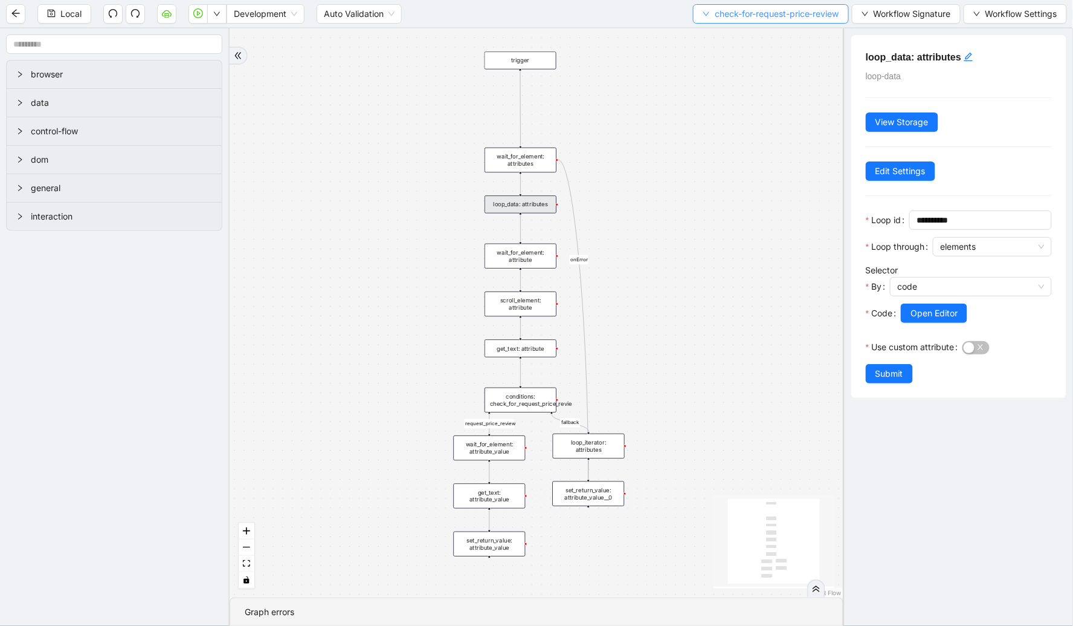
click at [638, 21] on button "check-for-request-price-review" at bounding box center [771, 13] width 156 height 19
click at [638, 34] on span "Select" at bounding box center [767, 36] width 139 height 13
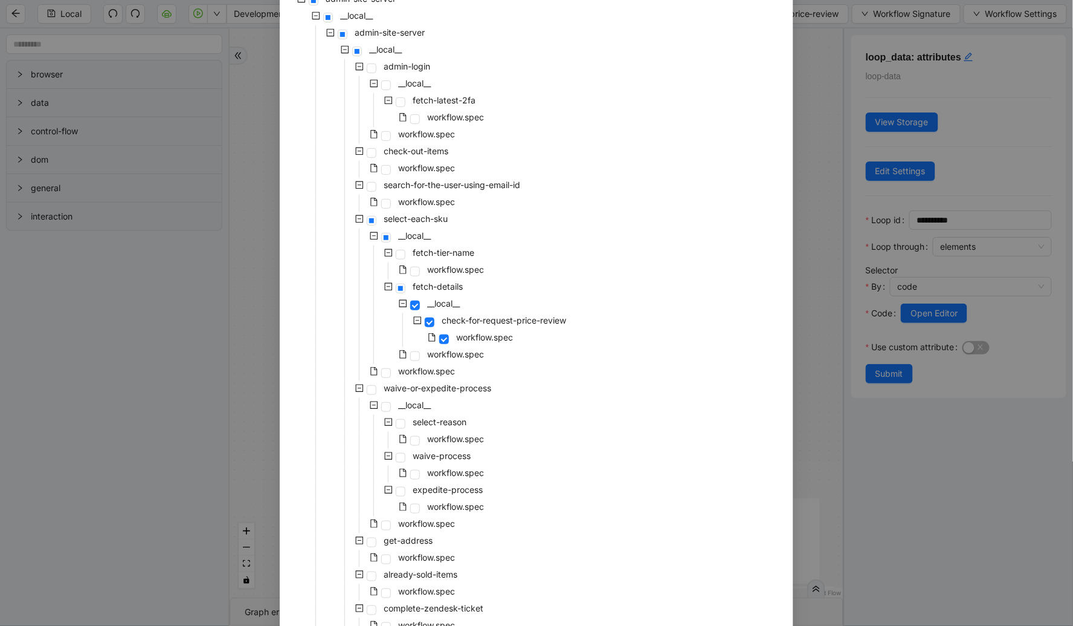
scroll to position [242, 0]
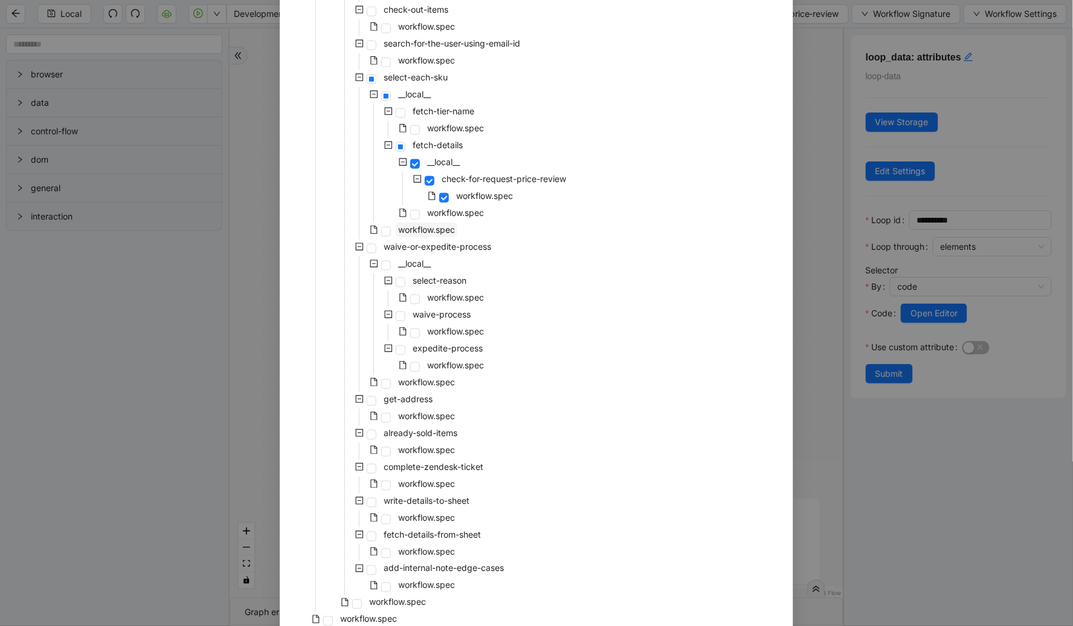
click at [431, 227] on span "workflow.spec" at bounding box center [426, 229] width 57 height 10
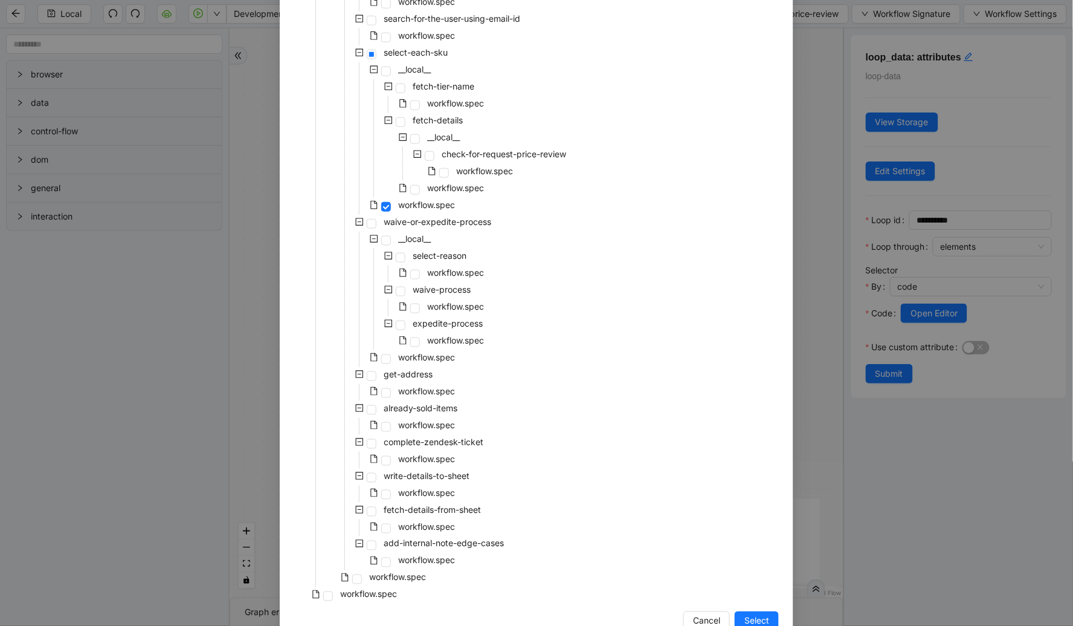
scroll to position [297, 0]
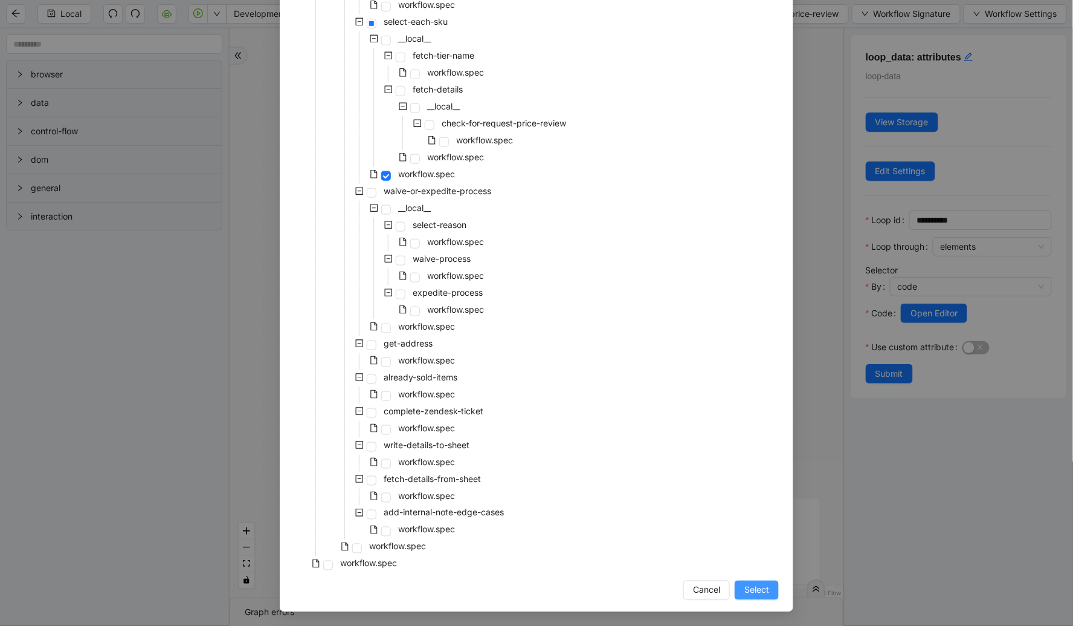
click at [638, 590] on span "Select" at bounding box center [757, 589] width 25 height 13
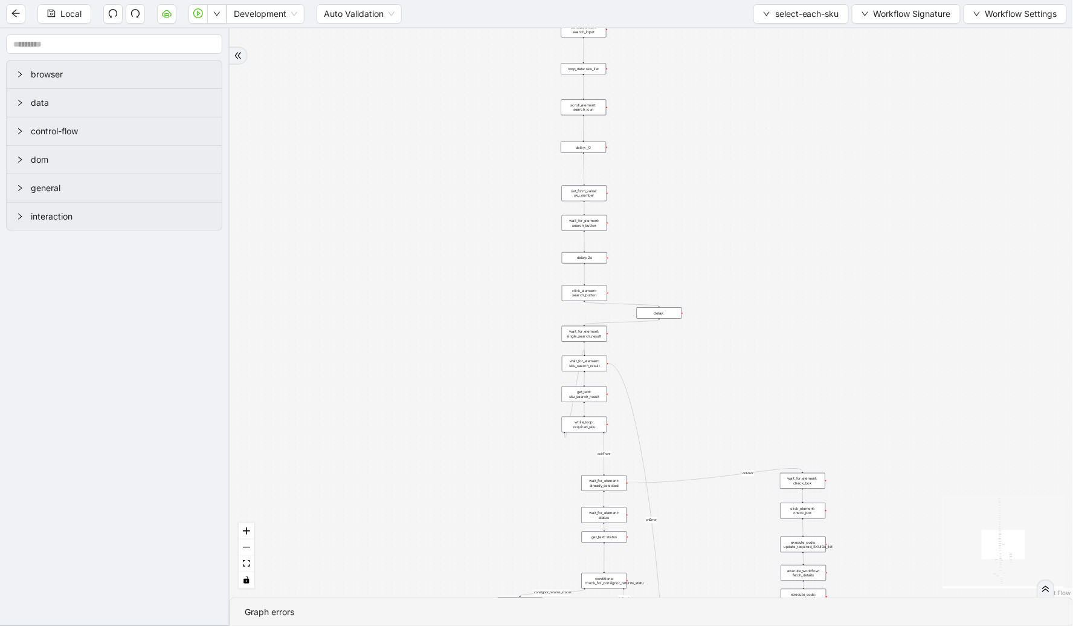
drag, startPoint x: 734, startPoint y: 462, endPoint x: 732, endPoint y: 86, distance: 375.3
click at [638, 86] on div "loopFrom exitFrom fallback already_sold_items_found fallback consignor_returns_…" at bounding box center [652, 312] width 844 height 569
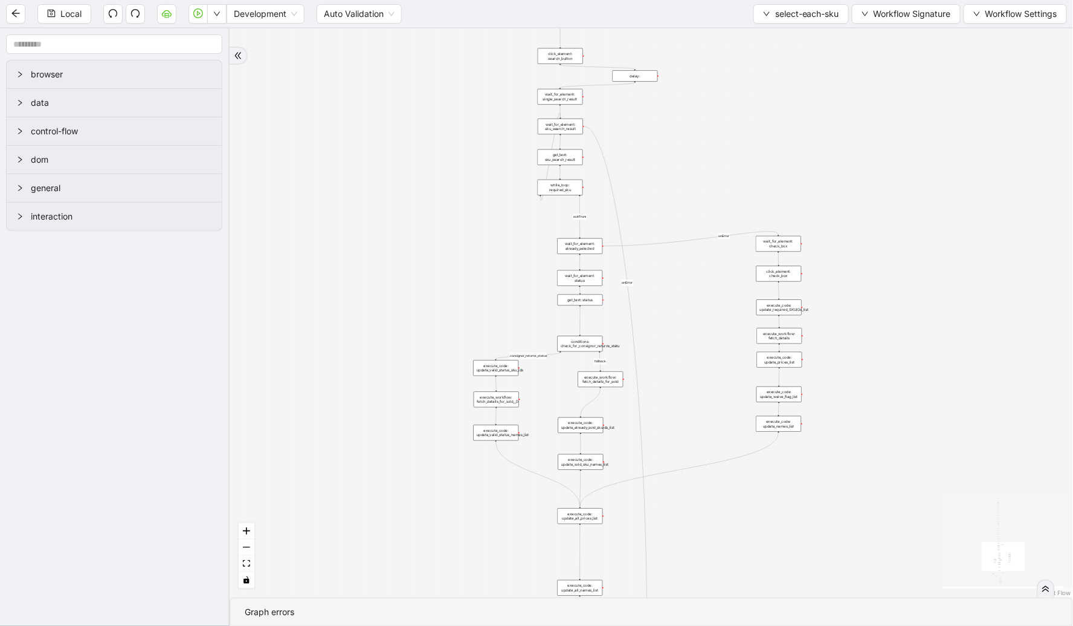
drag, startPoint x: 781, startPoint y: 331, endPoint x: 741, endPoint y: 7, distance: 327.0
click at [638, 7] on section "Local Development Auto Validation select-each-sku Workflow Signature Workflow S…" at bounding box center [536, 313] width 1073 height 626
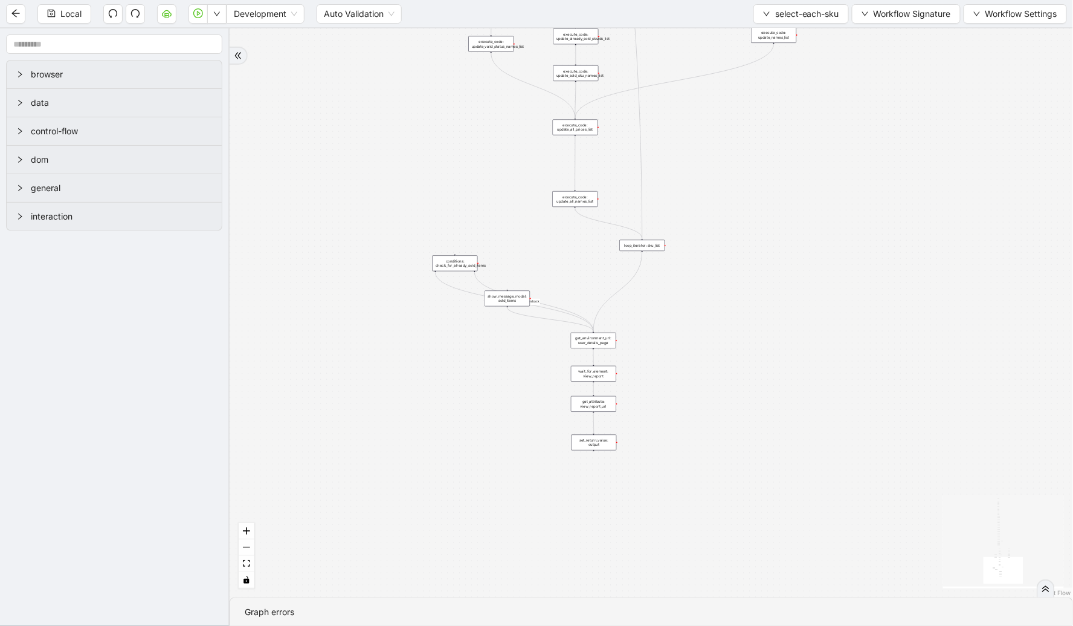
drag, startPoint x: 784, startPoint y: 328, endPoint x: 784, endPoint y: 63, distance: 264.7
click at [638, 51] on div "loopFrom exitFrom fallback already_sold_items_found fallback consignor_returns_…" at bounding box center [652, 312] width 844 height 569
drag, startPoint x: 810, startPoint y: 107, endPoint x: 694, endPoint y: 422, distance: 335.6
click at [638, 422] on div "loopFrom exitFrom fallback already_sold_items_found fallback consignor_returns_…" at bounding box center [652, 312] width 844 height 569
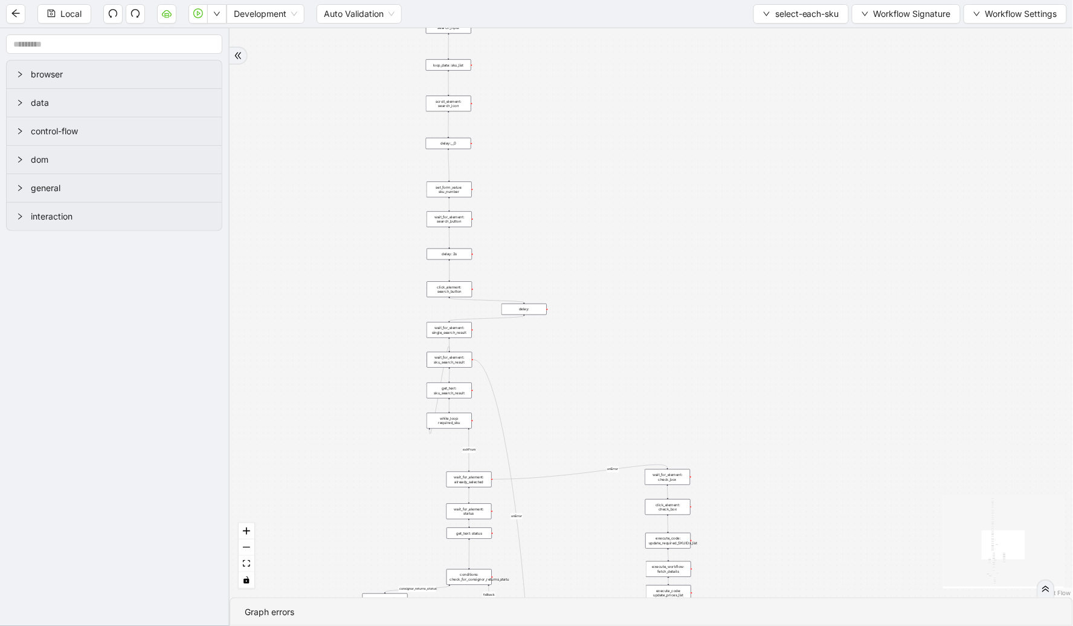
drag, startPoint x: 600, startPoint y: 162, endPoint x: 554, endPoint y: 560, distance: 400.9
click at [554, 560] on div "loopFrom exitFrom fallback already_sold_items_found fallback consignor_returns_…" at bounding box center [652, 312] width 844 height 569
drag, startPoint x: 575, startPoint y: 251, endPoint x: 577, endPoint y: 436, distance: 184.9
click at [578, 451] on div "loopFrom exitFrom fallback already_sold_items_found fallback consignor_returns_…" at bounding box center [652, 312] width 844 height 569
drag, startPoint x: 574, startPoint y: 254, endPoint x: 581, endPoint y: 316, distance: 62.6
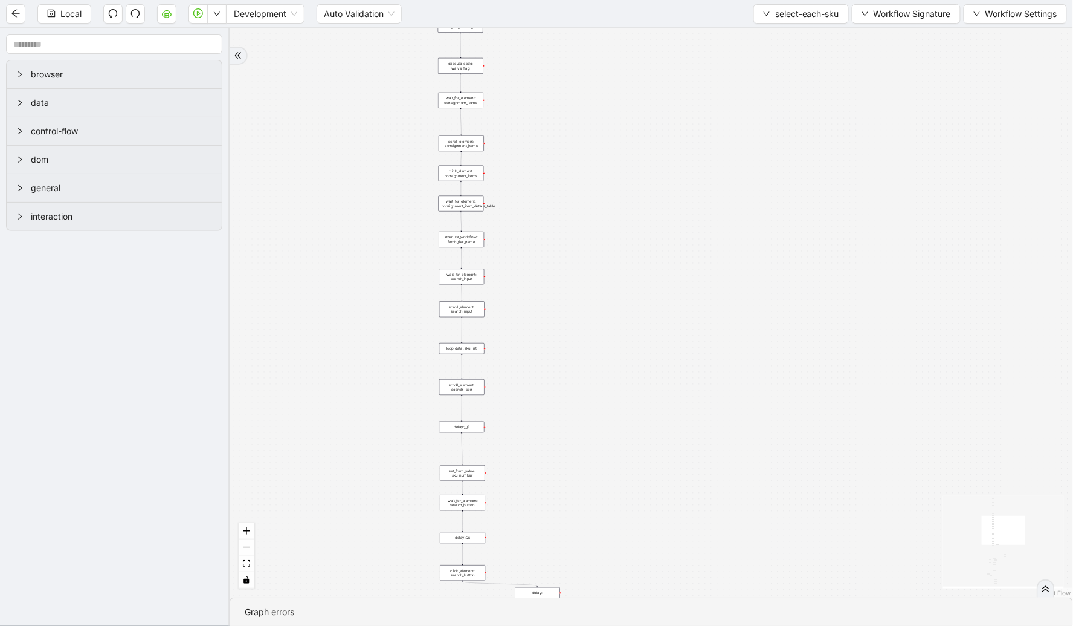
click at [581, 316] on div "loopFrom exitFrom fallback already_sold_items_found fallback consignor_returns_…" at bounding box center [652, 312] width 844 height 569
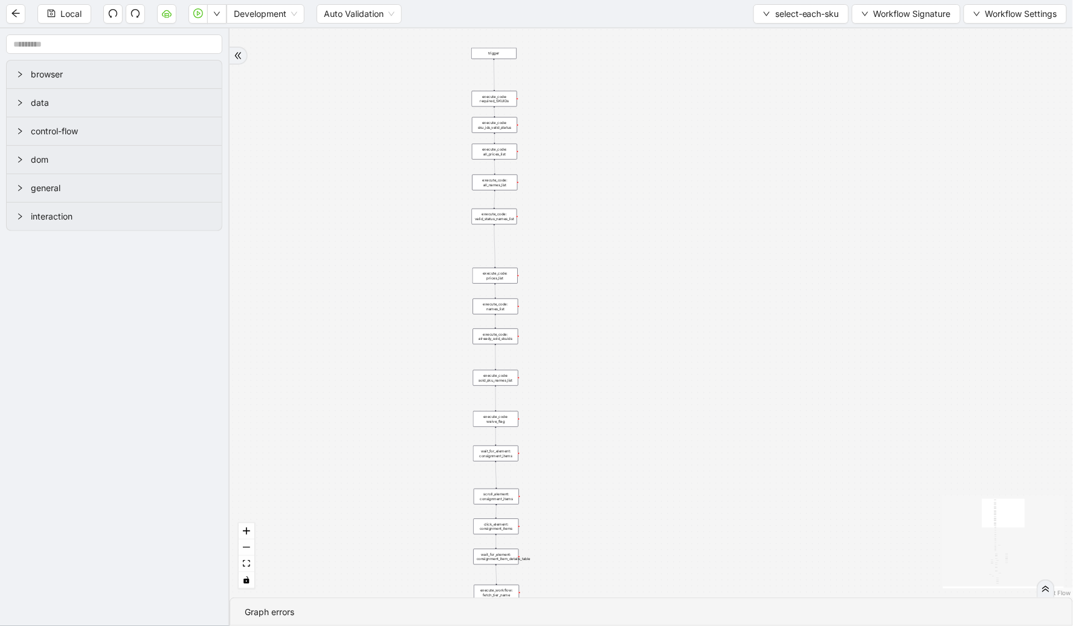
drag, startPoint x: 583, startPoint y: 195, endPoint x: 611, endPoint y: 485, distance: 291.5
click at [611, 485] on div "loopFrom exitFrom fallback already_sold_items_found fallback consignor_returns_…" at bounding box center [652, 312] width 844 height 569
drag, startPoint x: 598, startPoint y: 221, endPoint x: 563, endPoint y: 216, distance: 35.4
click at [595, 199] on div "loopFrom exitFrom fallback already_sold_items_found fallback consignor_returns_…" at bounding box center [652, 312] width 844 height 569
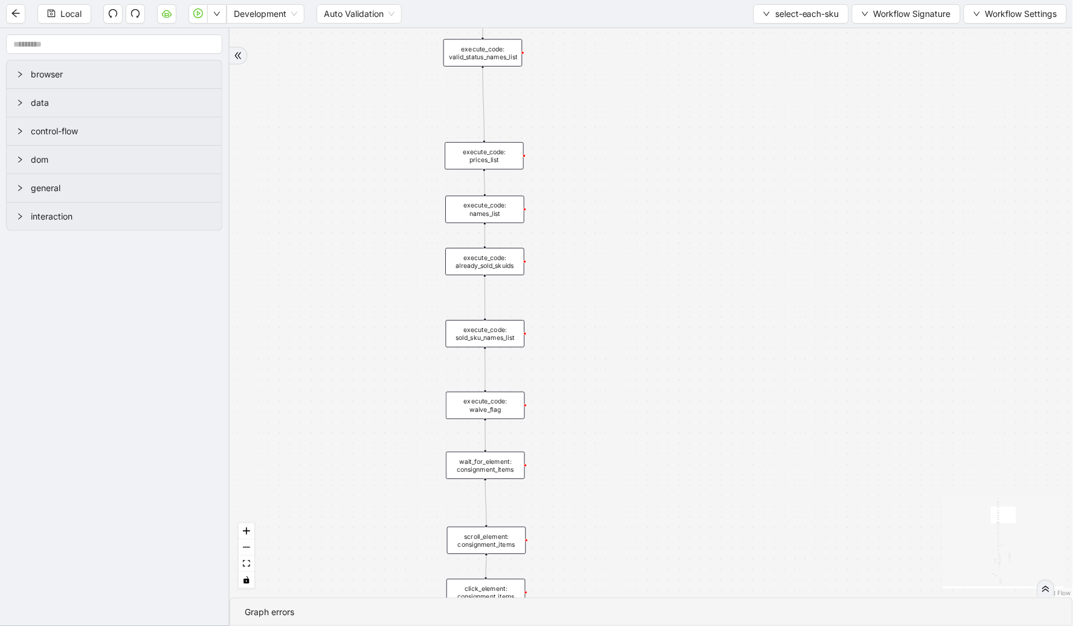
drag, startPoint x: 626, startPoint y: 225, endPoint x: 624, endPoint y: 200, distance: 24.8
click at [624, 139] on div "loopFrom exitFrom fallback already_sold_items_found fallback consignor_returns_…" at bounding box center [652, 312] width 844 height 569
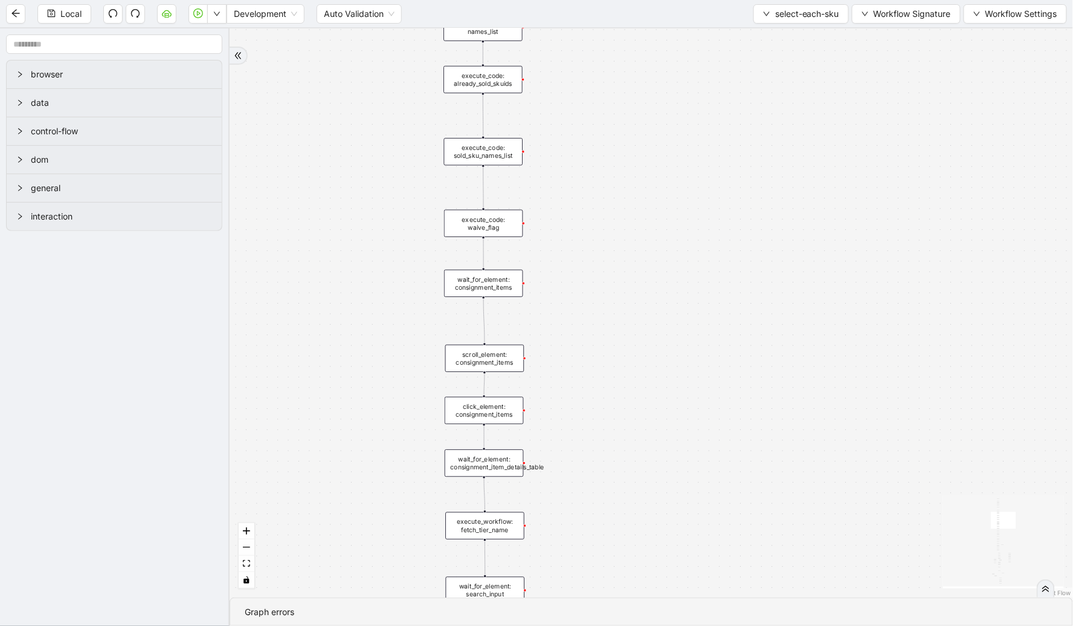
drag, startPoint x: 661, startPoint y: 329, endPoint x: 656, endPoint y: 144, distance: 185.0
click at [638, 144] on div "loopFrom exitFrom fallback already_sold_items_found fallback consignor_returns_…" at bounding box center [652, 312] width 844 height 569
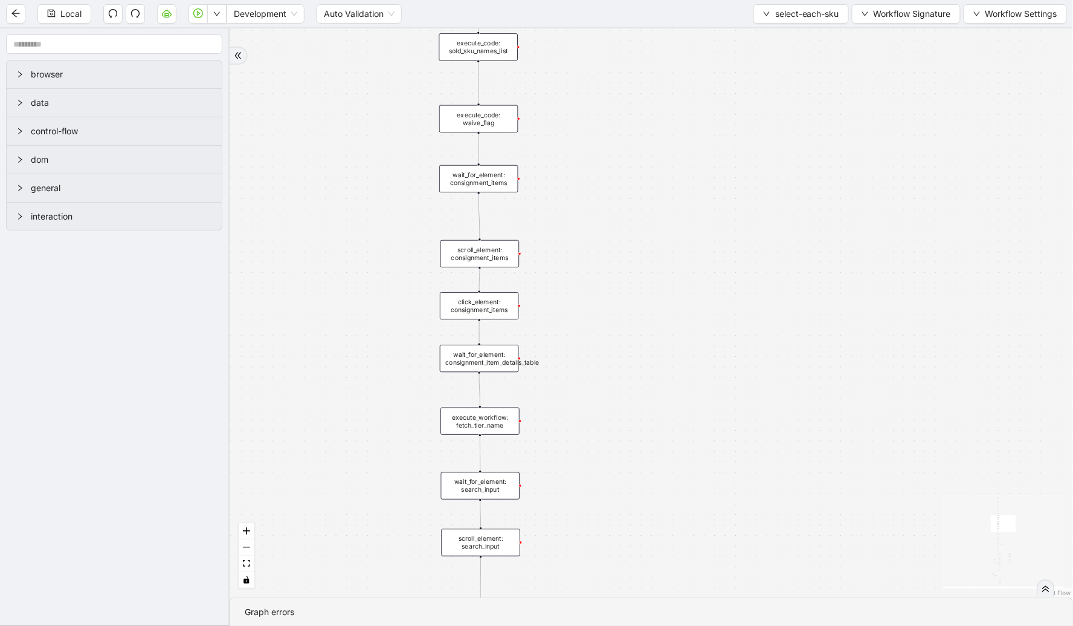
click at [492, 252] on div "scroll_element: consignment_items" at bounding box center [480, 253] width 79 height 27
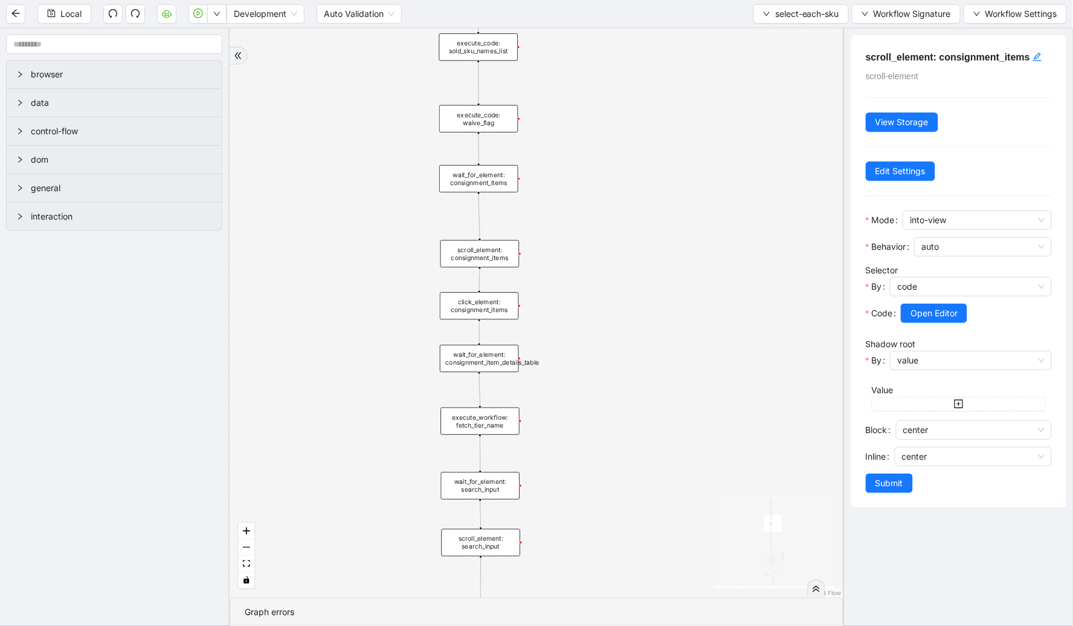
click at [467, 186] on div "wait_for_element: consignment_items" at bounding box center [478, 178] width 79 height 27
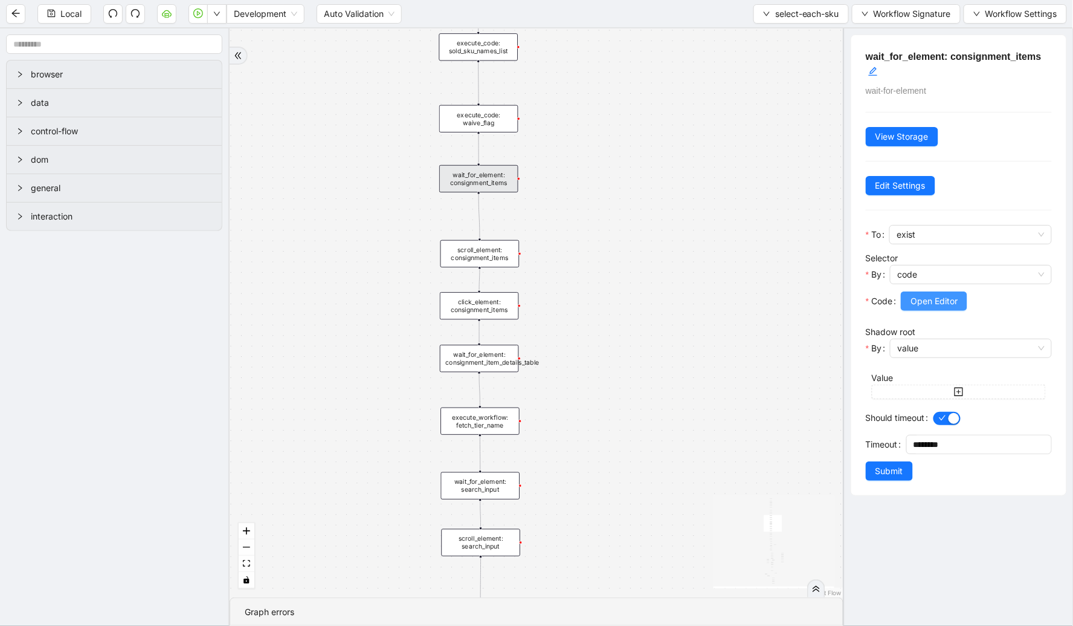
click at [638, 294] on button "Open Editor" at bounding box center [934, 300] width 66 height 19
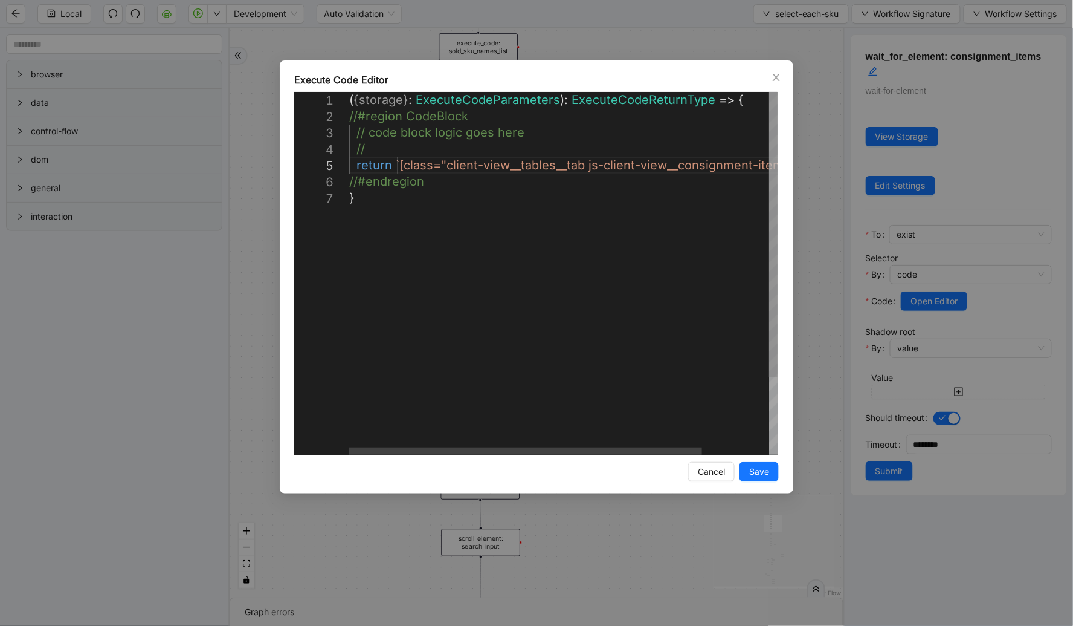
scroll to position [0, 6]
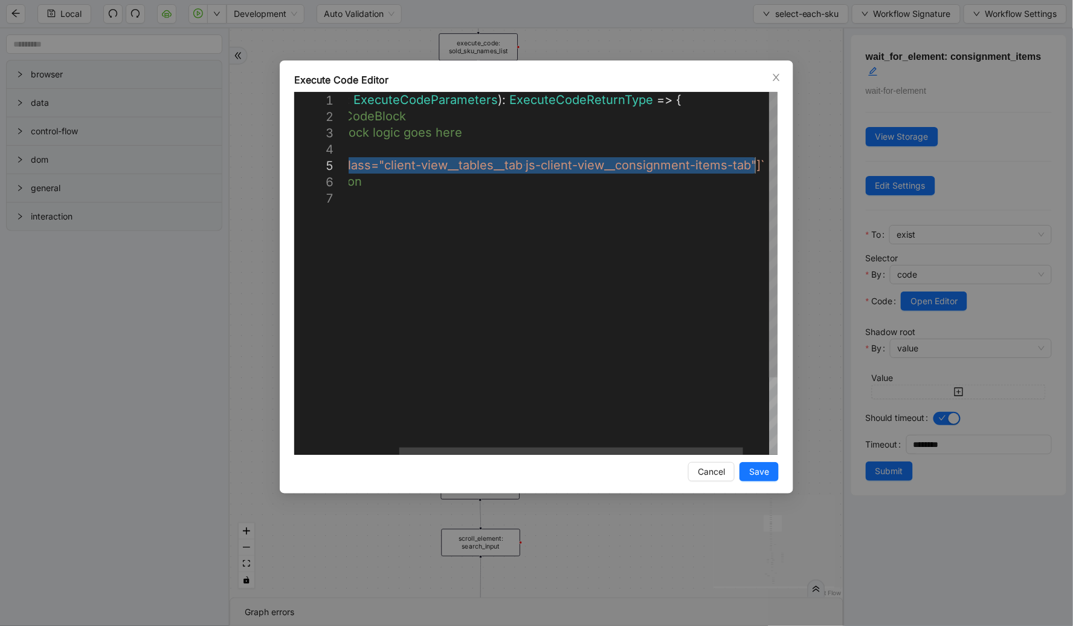
drag, startPoint x: 398, startPoint y: 166, endPoint x: 756, endPoint y: 166, distance: 358.4
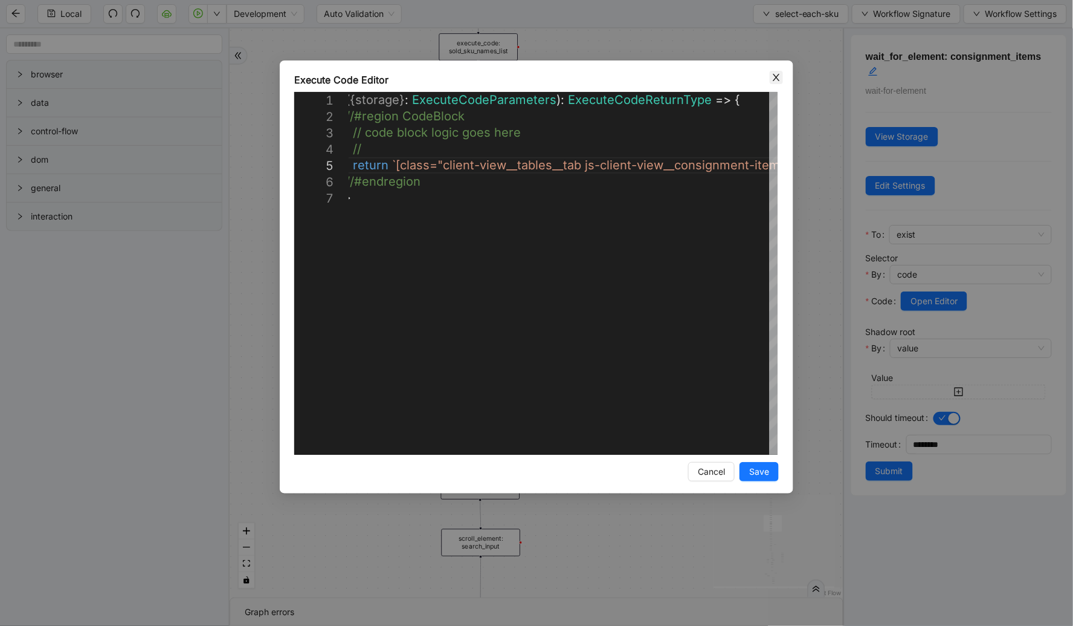
click at [638, 79] on icon "close" at bounding box center [776, 77] width 7 height 7
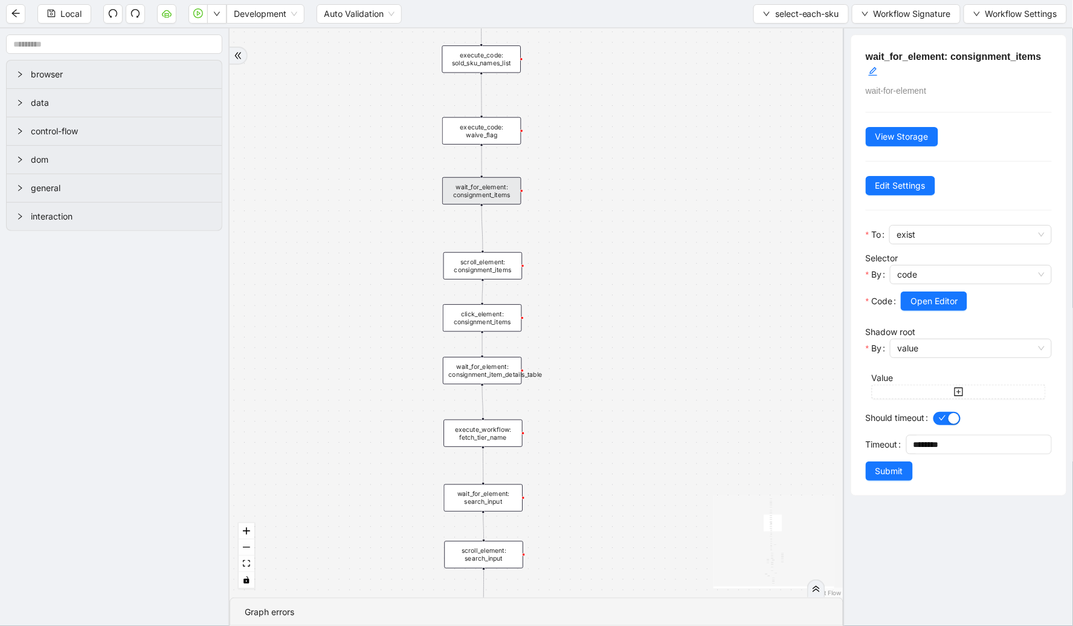
drag, startPoint x: 576, startPoint y: 142, endPoint x: 579, endPoint y: 186, distance: 44.2
click at [583, 182] on div "loopFrom exitFrom fallback already_sold_items_found fallback consignor_returns_…" at bounding box center [537, 312] width 614 height 569
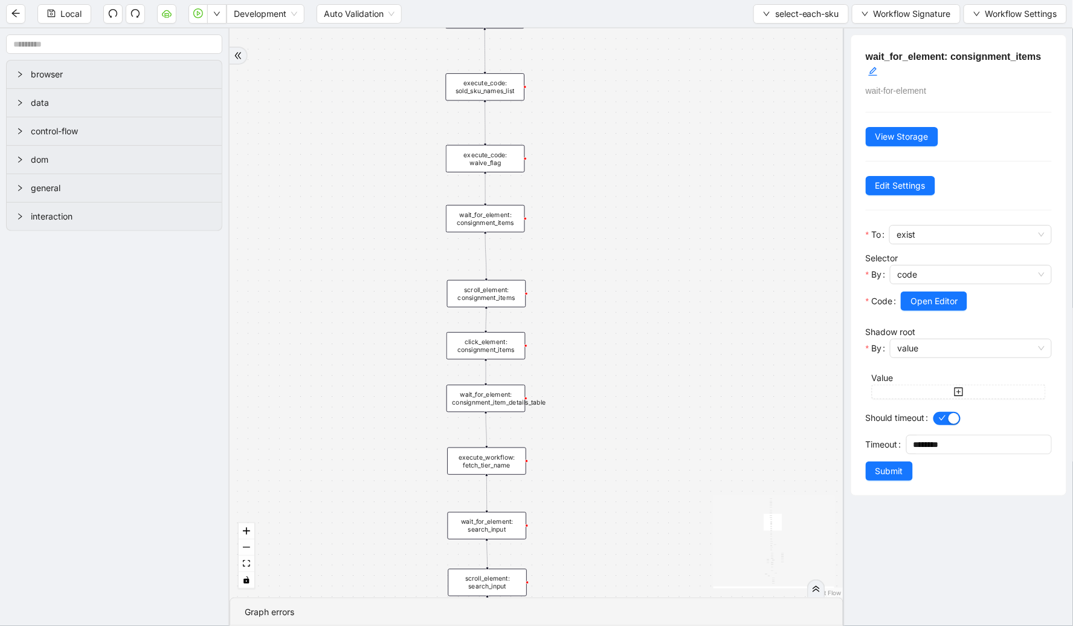
click at [499, 293] on div "scroll_element: consignment_items" at bounding box center [486, 293] width 79 height 27
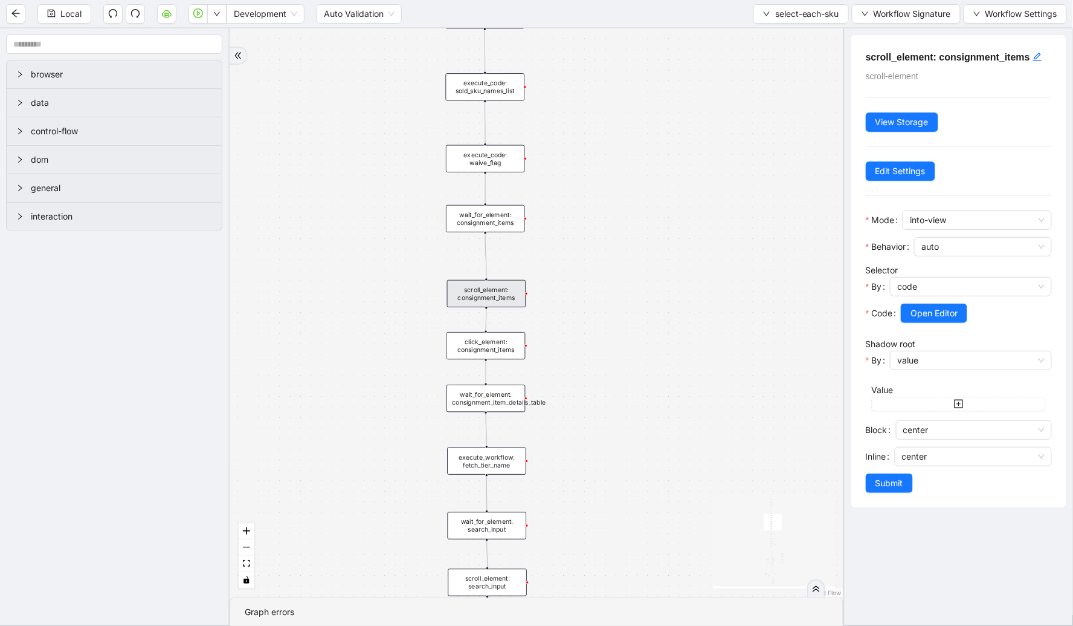
click at [502, 337] on div "click_element: consignment_items" at bounding box center [486, 345] width 79 height 27
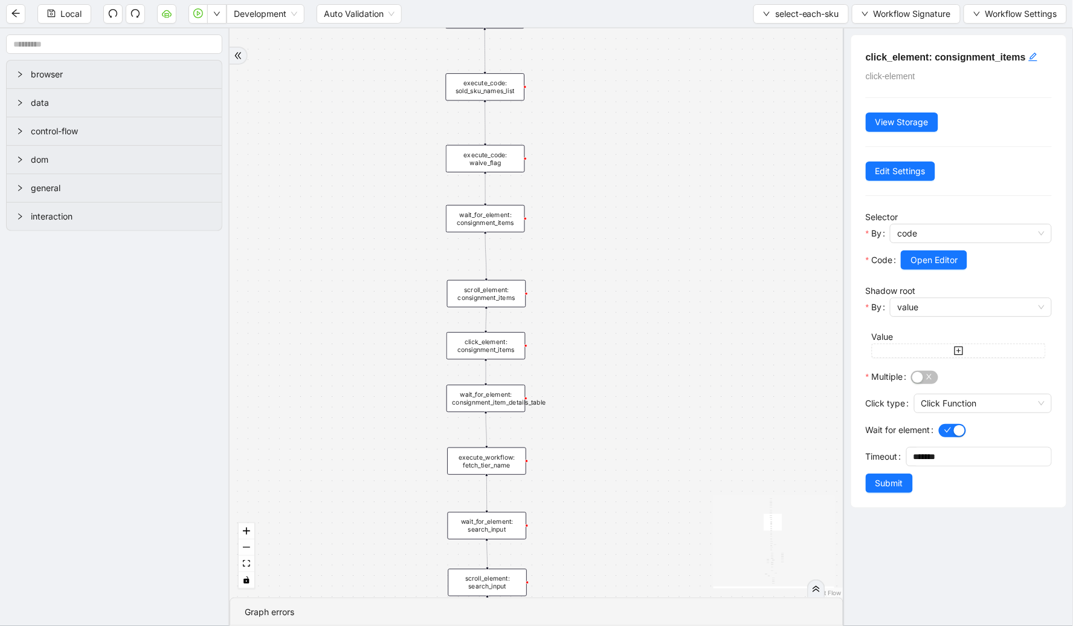
click at [493, 219] on div "wait_for_element: consignment_items" at bounding box center [485, 218] width 79 height 27
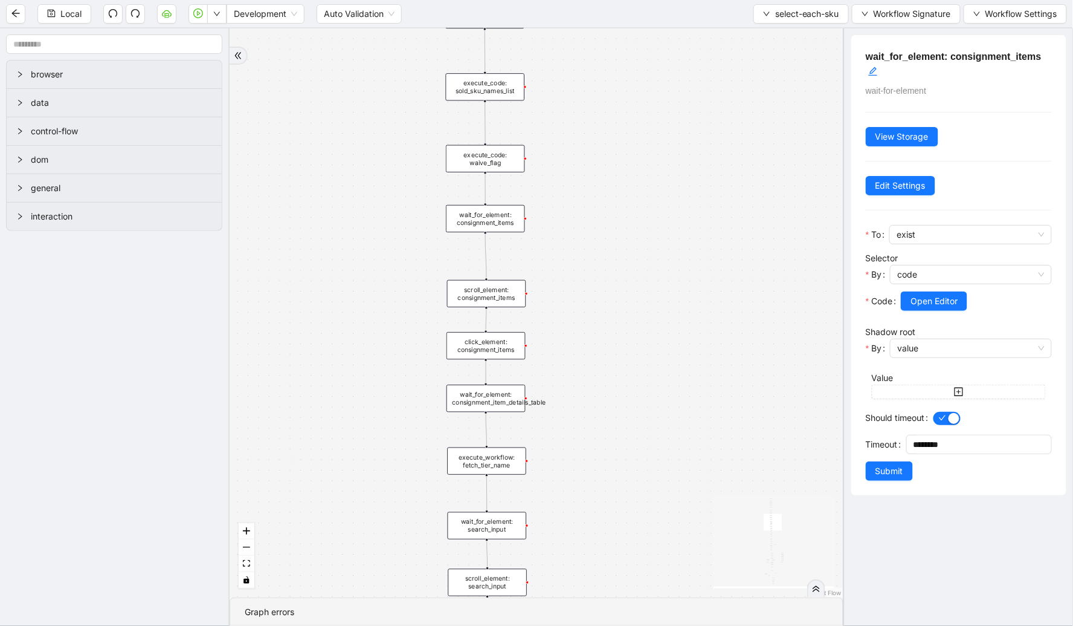
click at [499, 287] on div "scroll_element: consignment_items" at bounding box center [486, 293] width 79 height 27
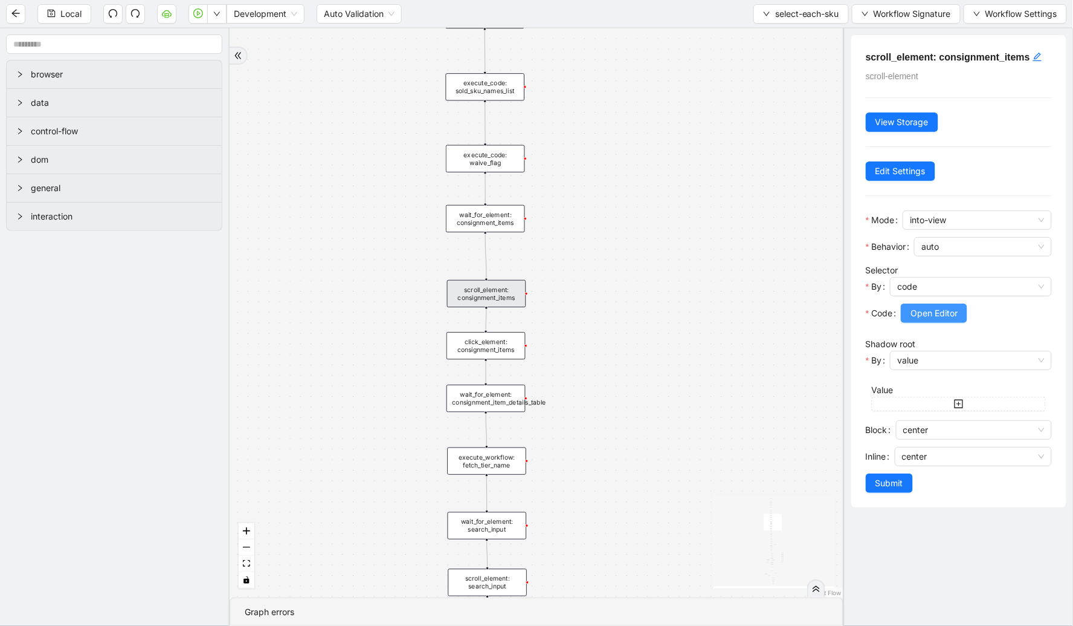
click at [638, 306] on button "Open Editor" at bounding box center [934, 312] width 66 height 19
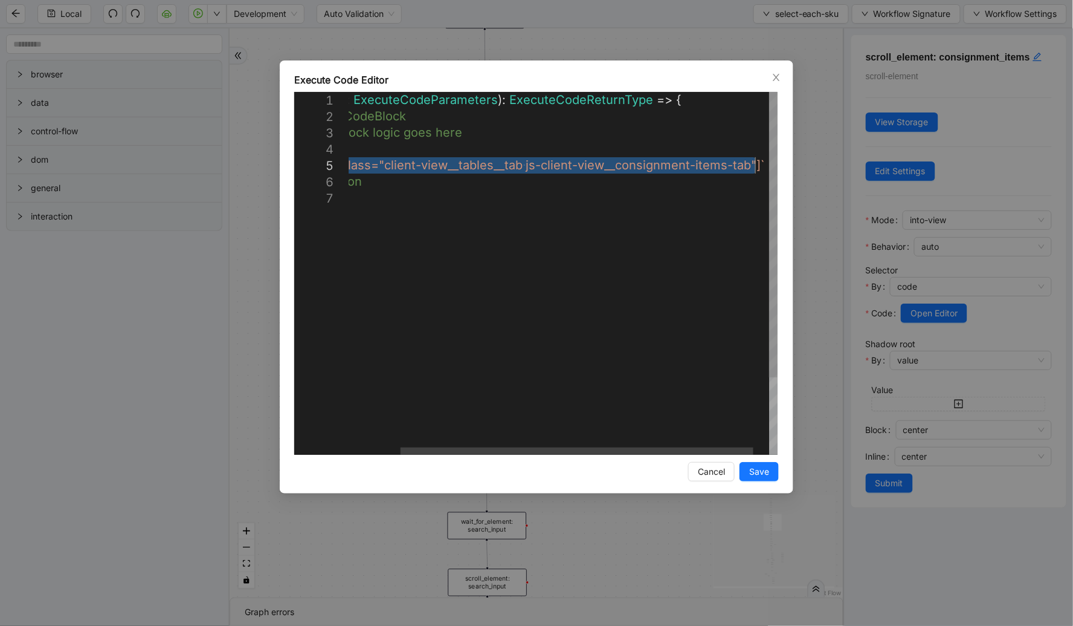
drag, startPoint x: 398, startPoint y: 163, endPoint x: 754, endPoint y: 158, distance: 356.0
click at [638, 77] on icon "close" at bounding box center [777, 78] width 10 height 10
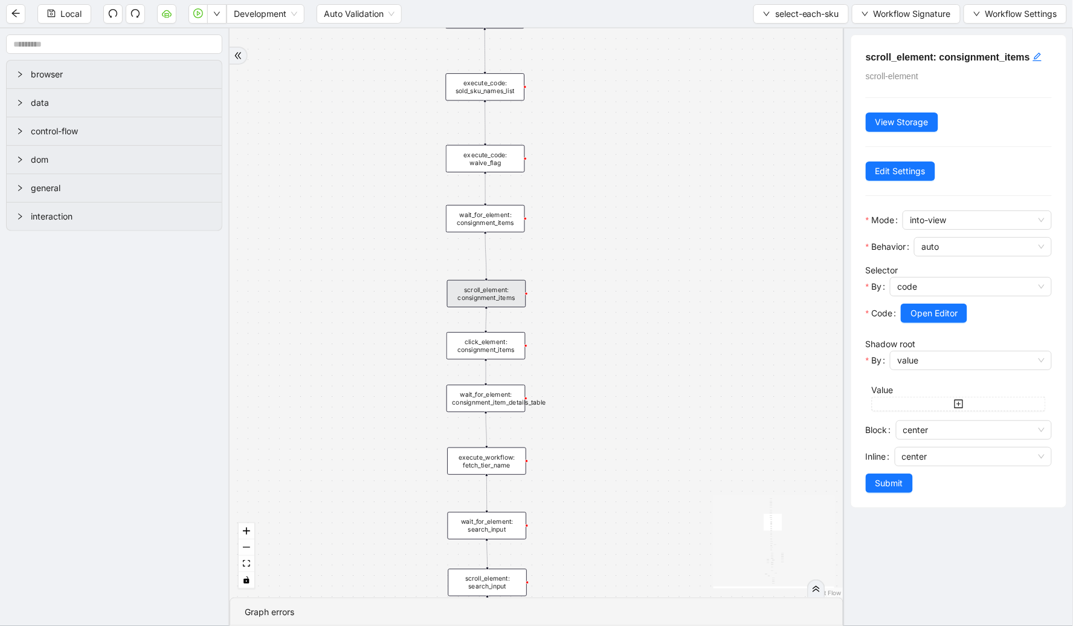
click at [499, 341] on div "click_element: consignment_items" at bounding box center [486, 345] width 79 height 27
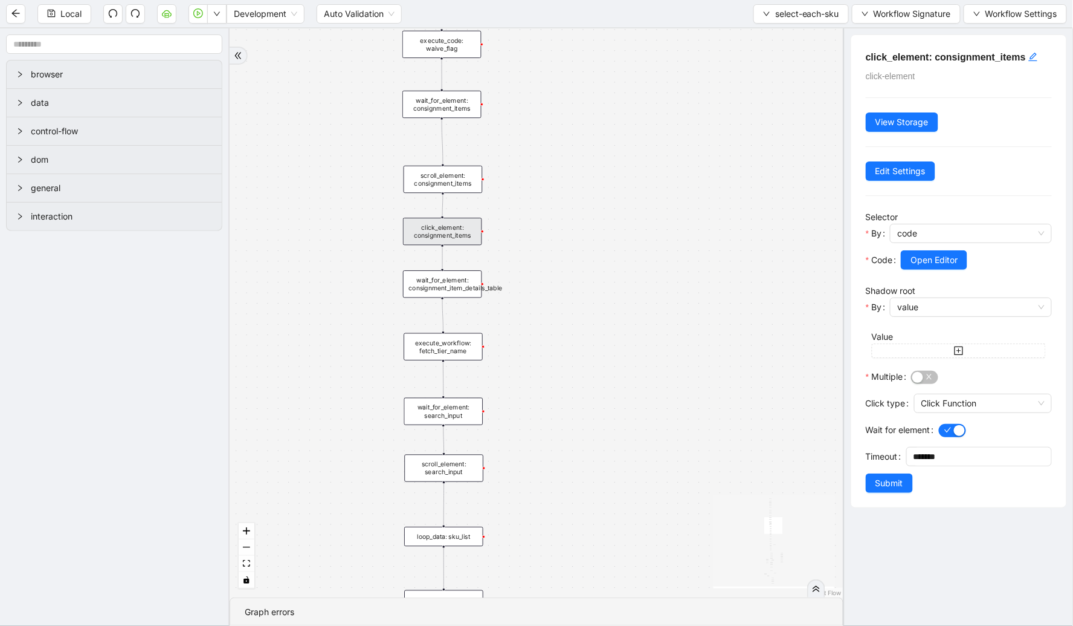
drag, startPoint x: 380, startPoint y: 394, endPoint x: 335, endPoint y: 279, distance: 123.0
click at [335, 279] on div "loopFrom exitFrom fallback already_sold_items_found fallback consignor_returns_…" at bounding box center [537, 312] width 614 height 569
click at [430, 343] on div "execute_workflow: fetch_tier_name" at bounding box center [442, 345] width 79 height 27
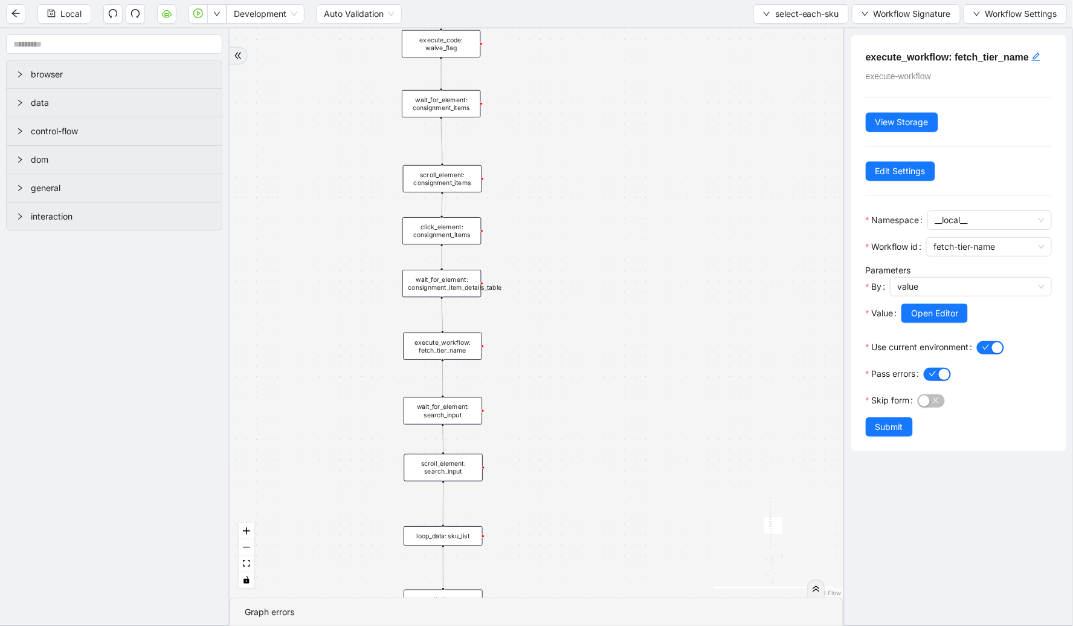
click at [446, 415] on div "wait_for_element: search_input" at bounding box center [443, 410] width 79 height 27
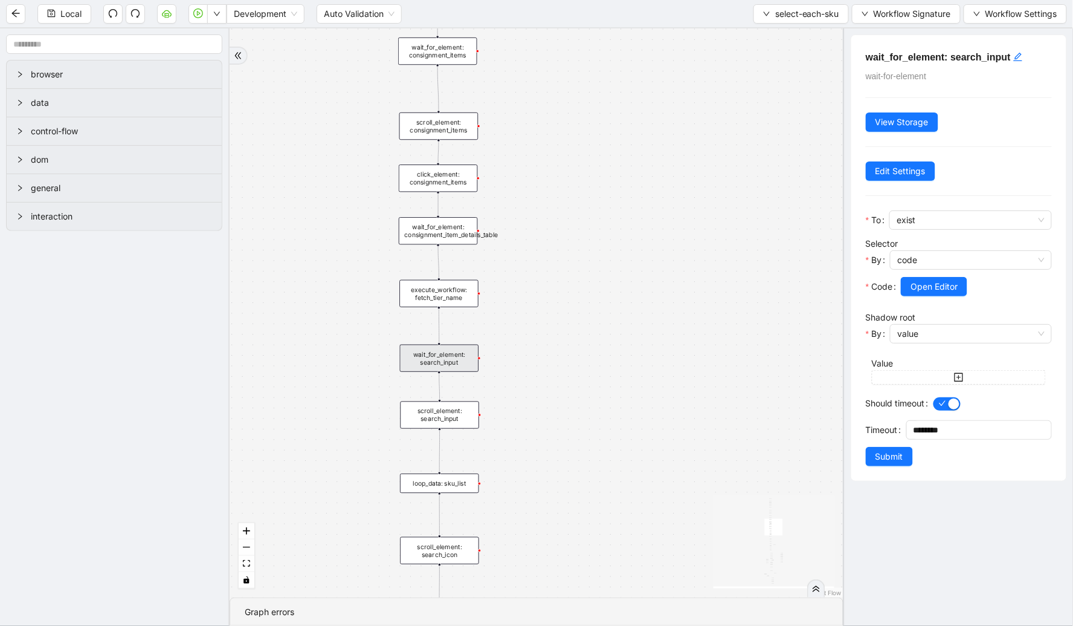
drag, startPoint x: 576, startPoint y: 432, endPoint x: 572, endPoint y: 379, distance: 52.7
click at [572, 379] on div "loopFrom exitFrom fallback already_sold_items_found fallback consignor_returns_…" at bounding box center [537, 312] width 614 height 569
click at [638, 280] on button "Open Editor" at bounding box center [934, 286] width 66 height 19
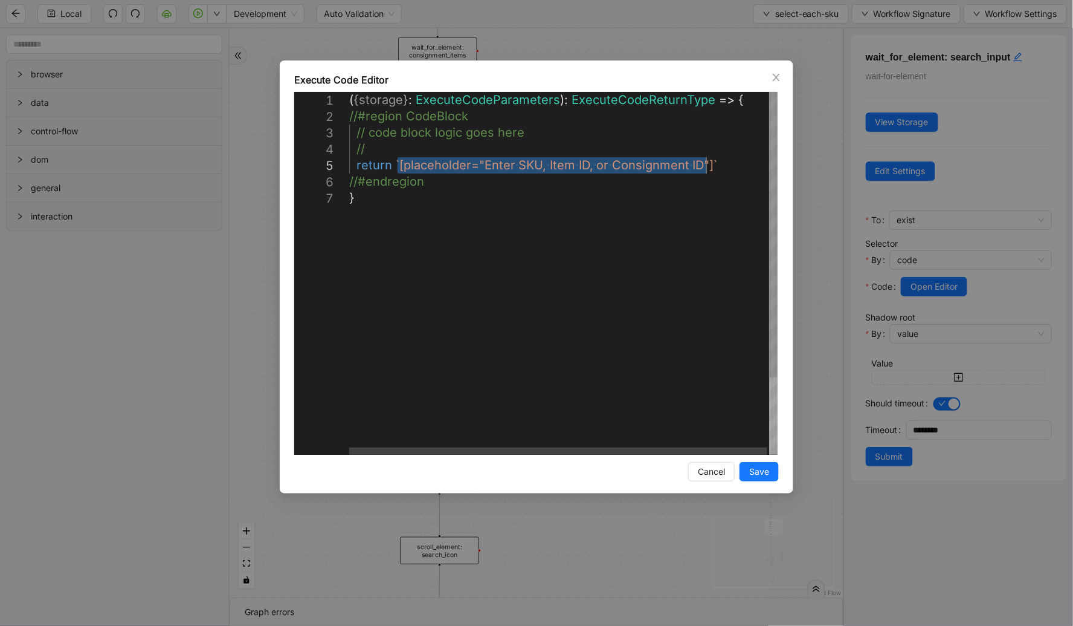
drag, startPoint x: 398, startPoint y: 162, endPoint x: 708, endPoint y: 159, distance: 310.7
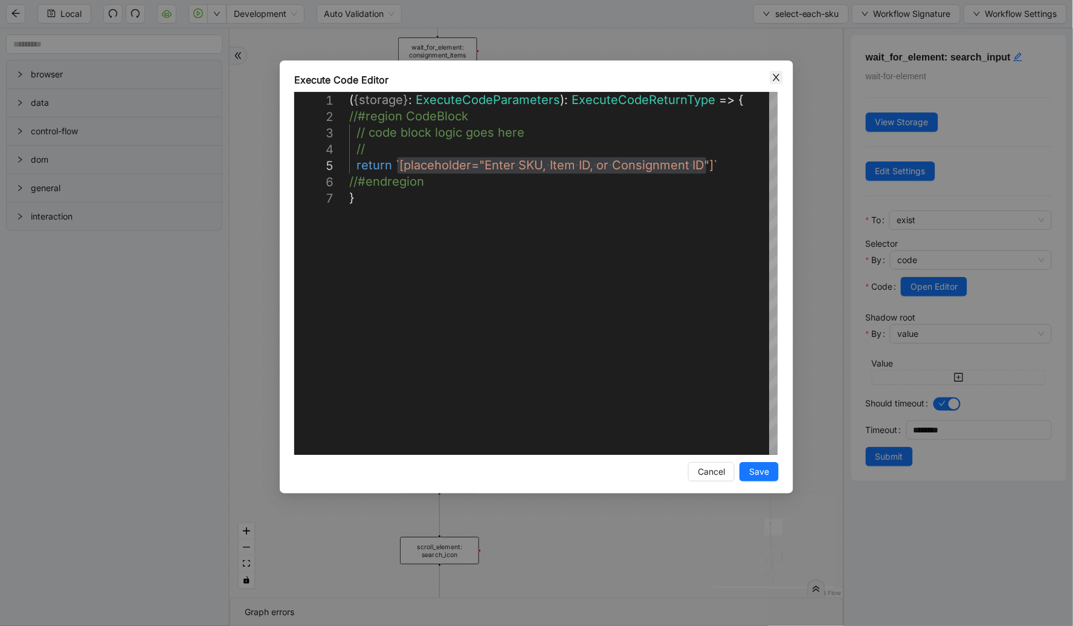
click at [638, 76] on icon "close" at bounding box center [777, 78] width 10 height 10
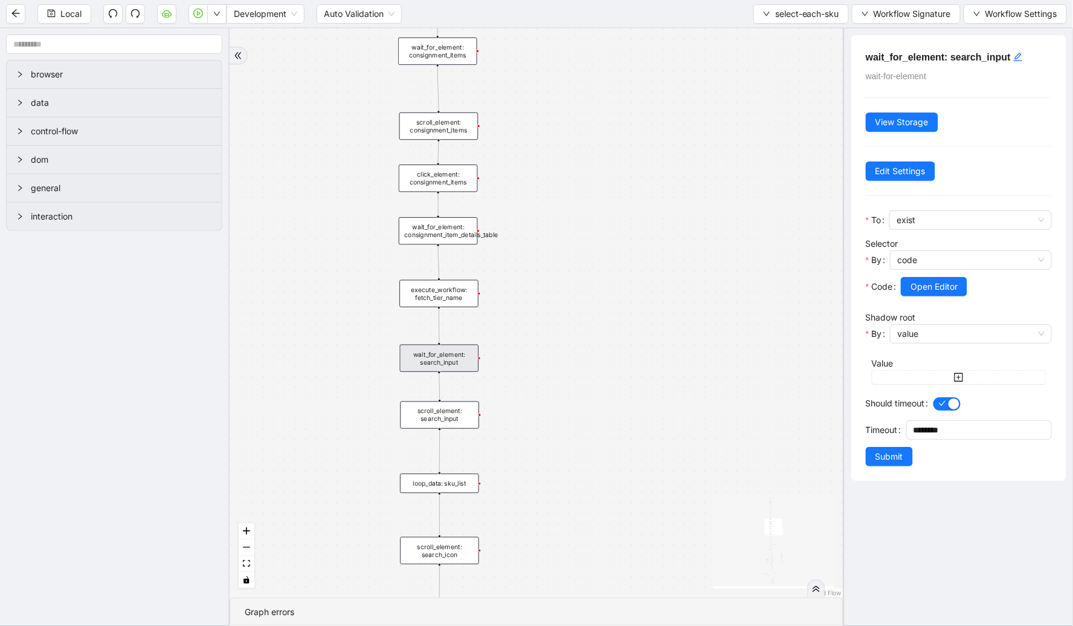
click at [638, 2] on div "Local Development Auto Validation select-each-sku Workflow Signature Workflow S…" at bounding box center [536, 13] width 1073 height 27
click at [638, 15] on span "select-each-sku" at bounding box center [807, 13] width 64 height 13
click at [638, 34] on span "Select" at bounding box center [798, 36] width 77 height 13
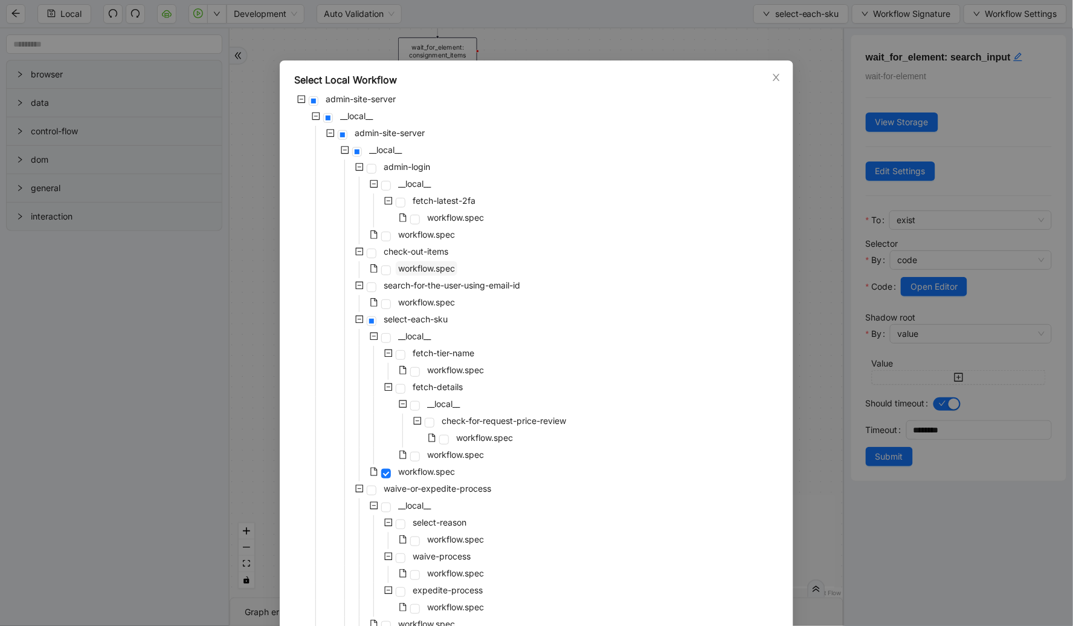
click at [438, 268] on span "workflow.spec" at bounding box center [426, 268] width 57 height 10
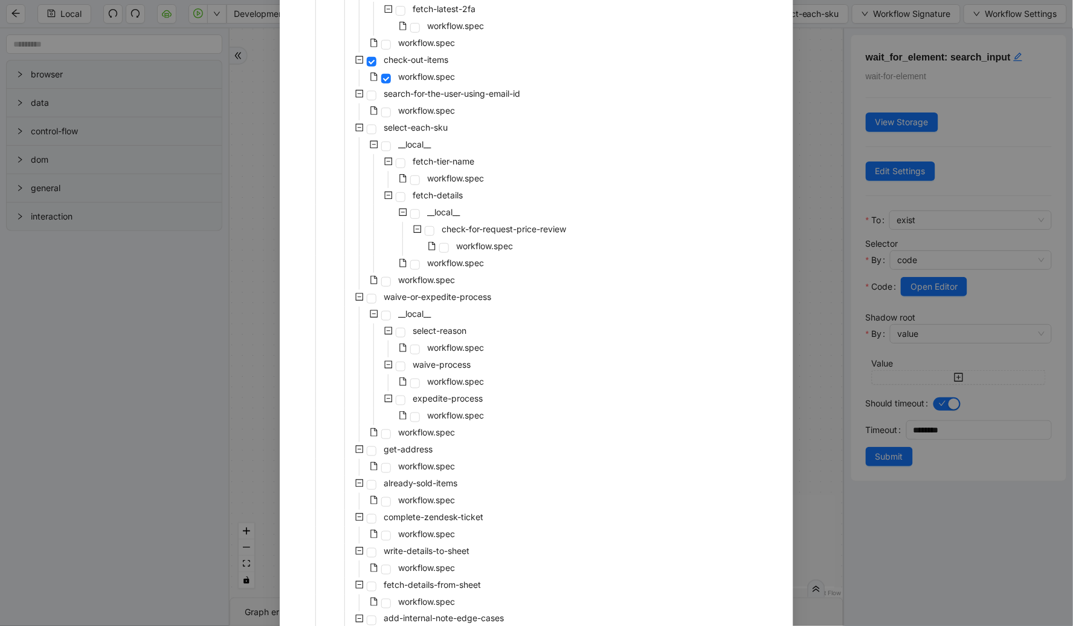
scroll to position [297, 0]
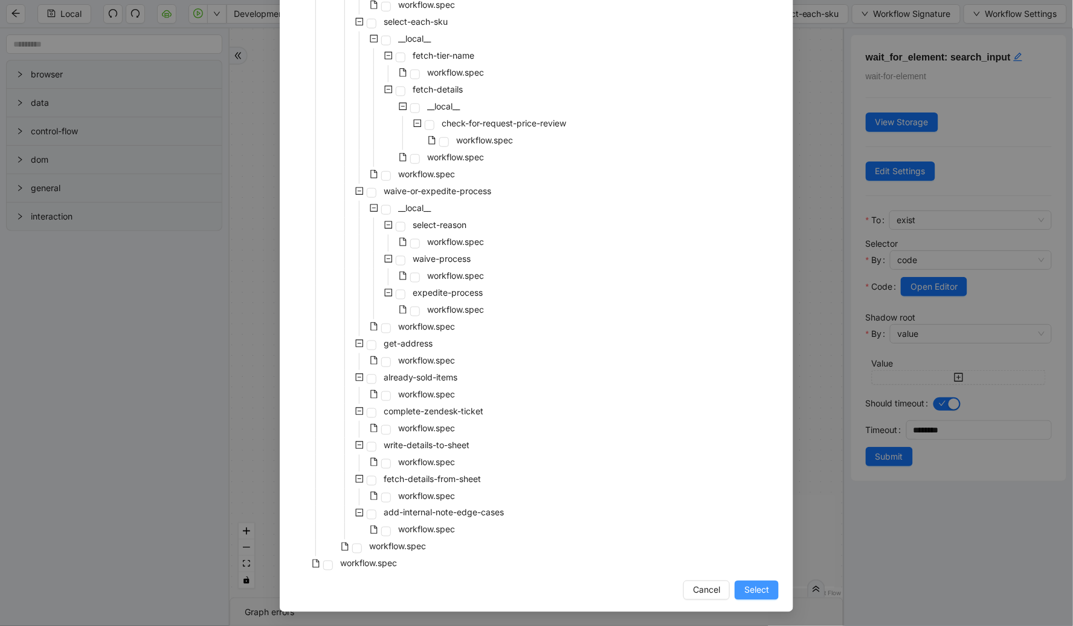
click at [638, 589] on span "Select" at bounding box center [757, 589] width 25 height 13
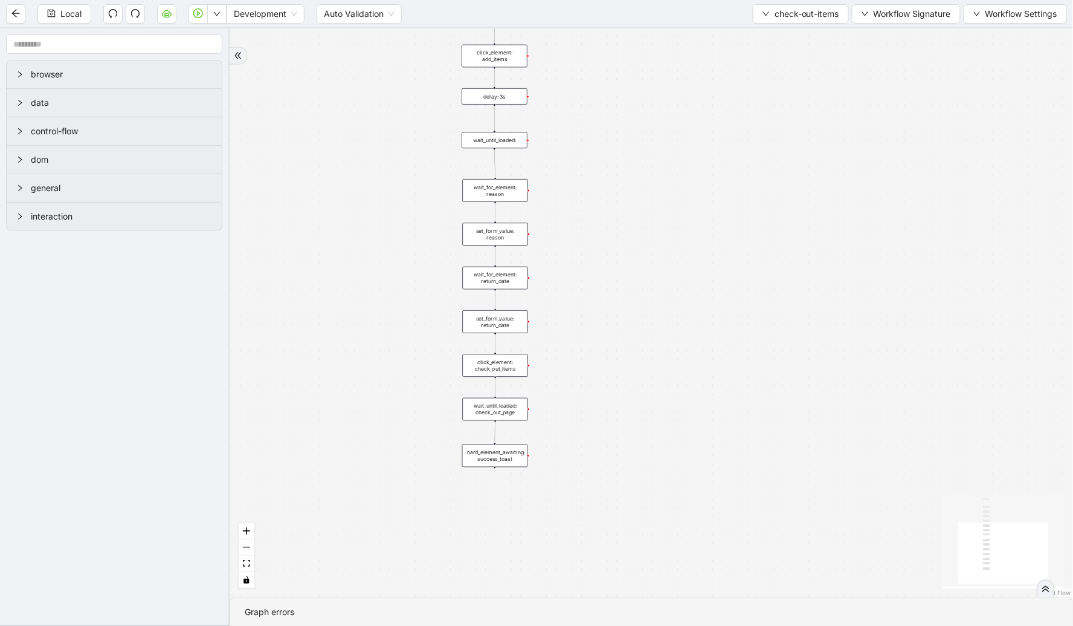
drag, startPoint x: 631, startPoint y: 472, endPoint x: 631, endPoint y: 201, distance: 271.4
click at [631, 201] on div "trigger new_tab: check_out_page wait_until_loaded: checkout_age wait_for_elemen…" at bounding box center [652, 312] width 844 height 569
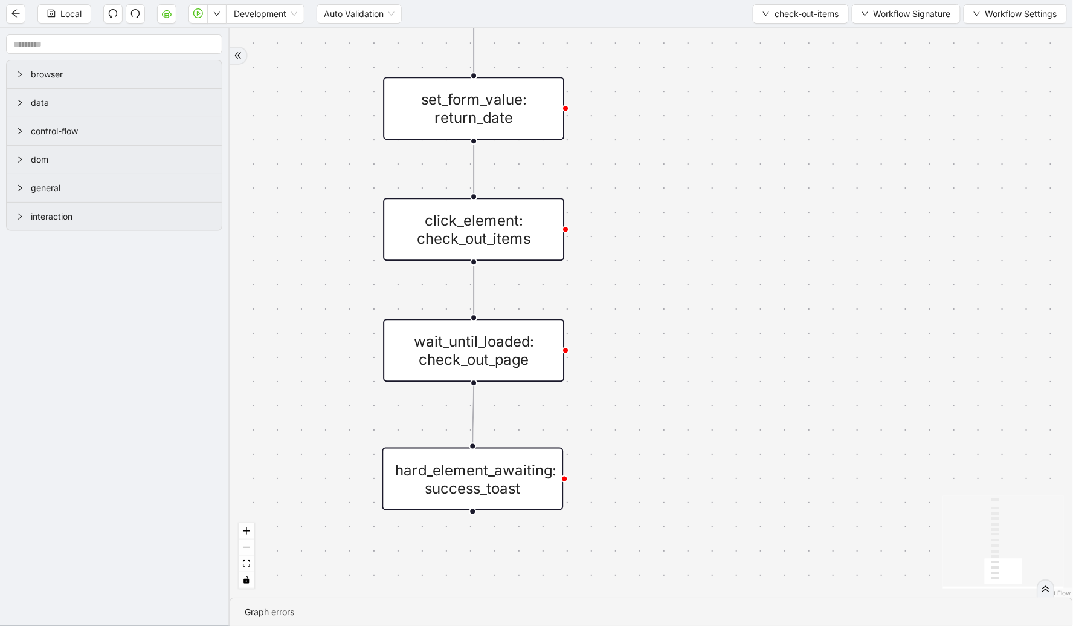
click at [511, 470] on div "hard_element_awaiting: success_toast" at bounding box center [473, 478] width 181 height 63
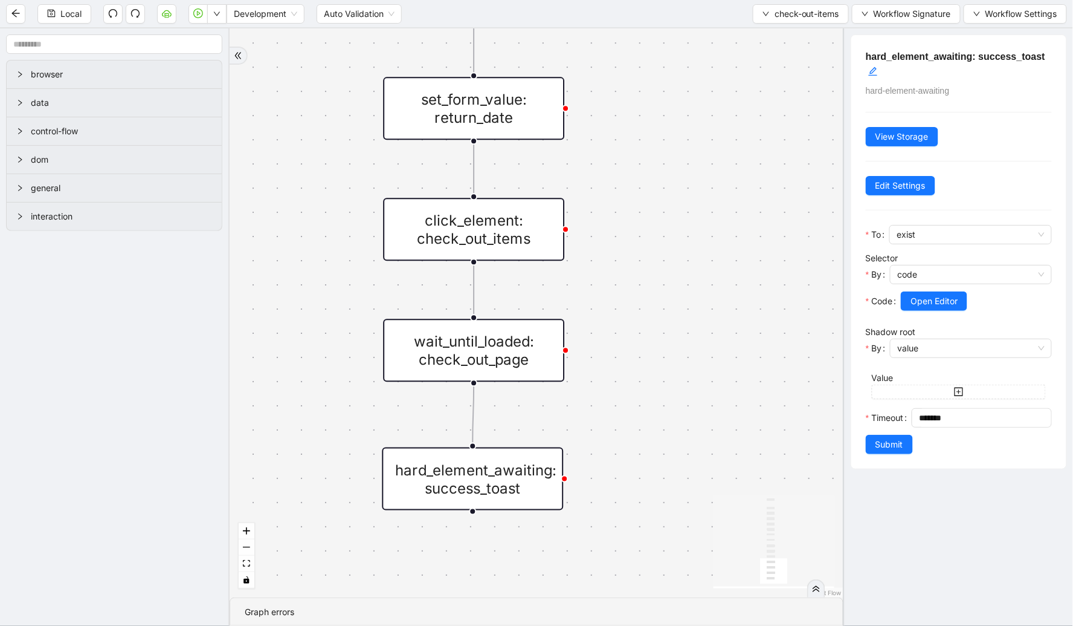
click at [532, 341] on div "wait_until_loaded: check_out_page" at bounding box center [473, 349] width 181 height 63
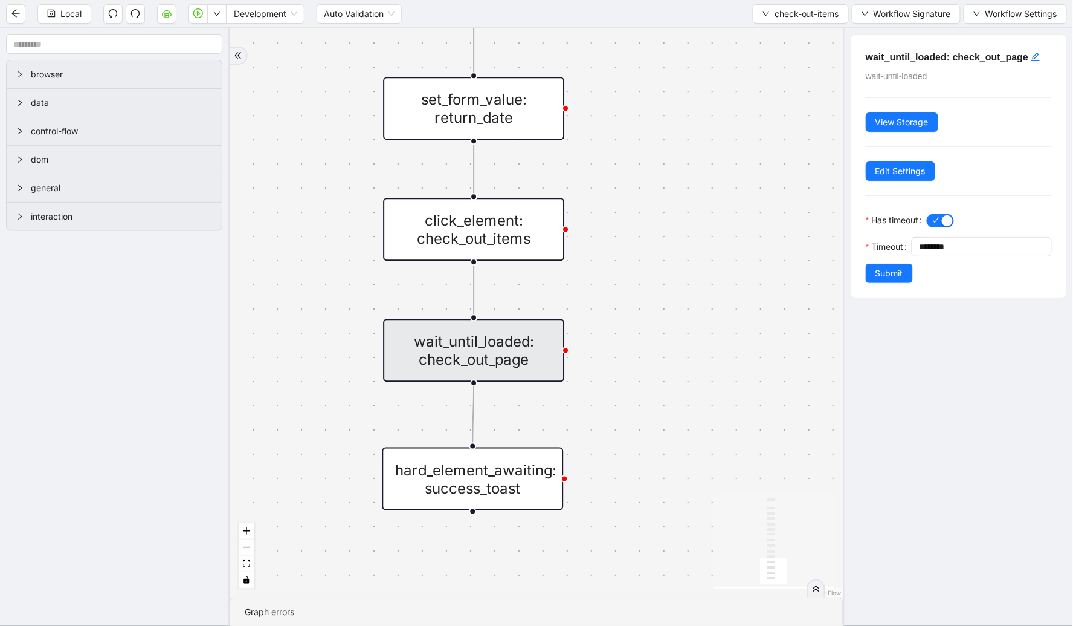
click at [521, 246] on div "click_element: check_out_items" at bounding box center [473, 229] width 181 height 63
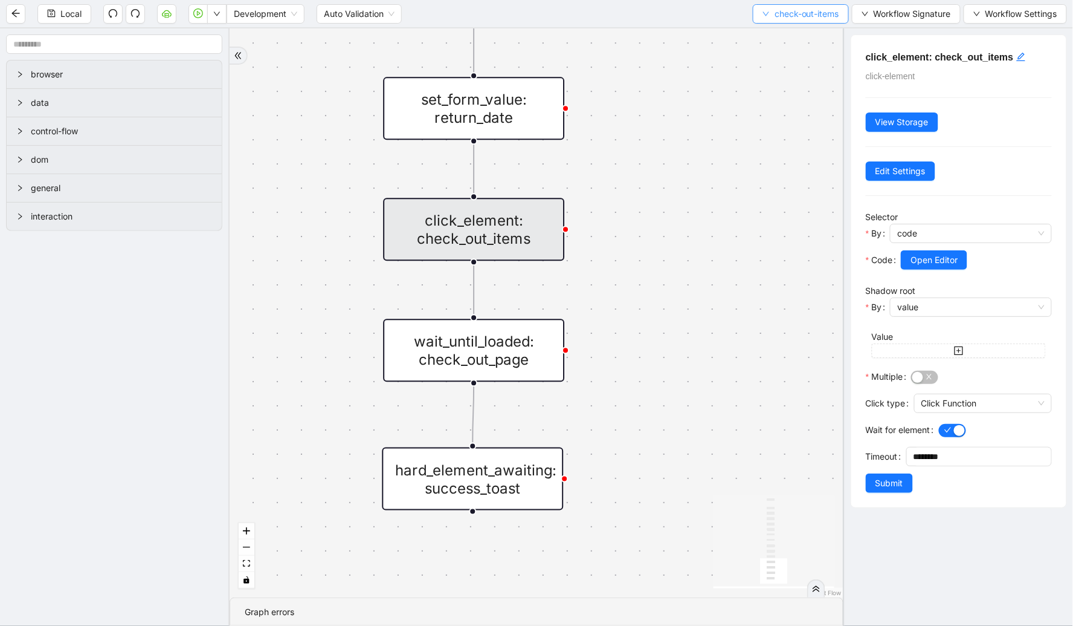
click at [638, 23] on button "check-out-items" at bounding box center [801, 13] width 96 height 19
click at [638, 27] on li "Select" at bounding box center [798, 36] width 92 height 19
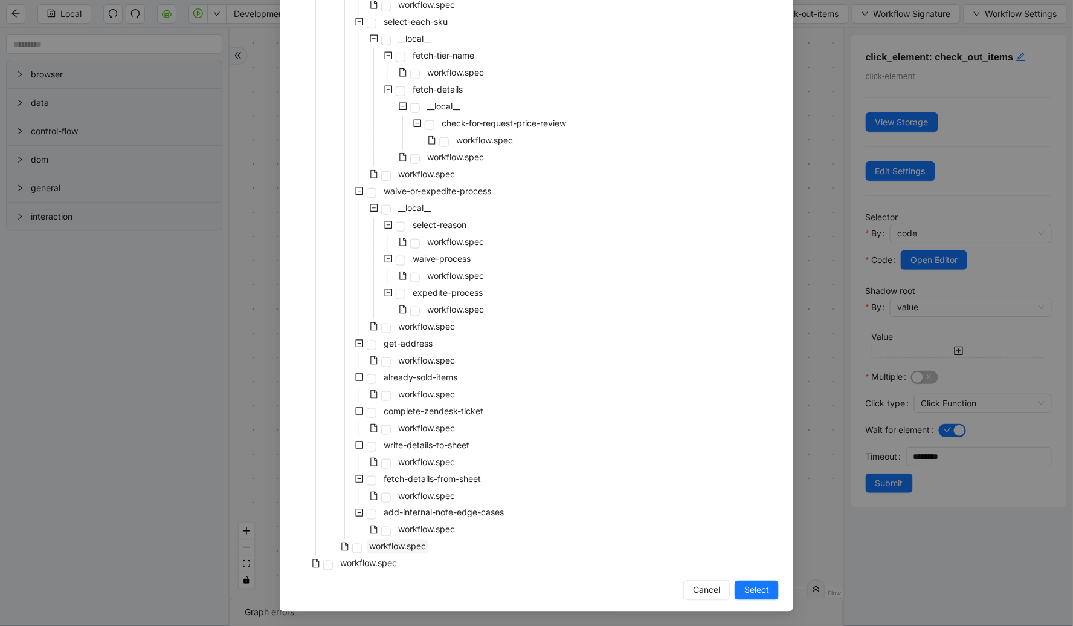
click at [396, 545] on span "workflow.spec" at bounding box center [397, 546] width 57 height 10
drag, startPoint x: 746, startPoint y: 586, endPoint x: 462, endPoint y: 13, distance: 640.3
click at [638, 589] on span "Select" at bounding box center [757, 589] width 25 height 13
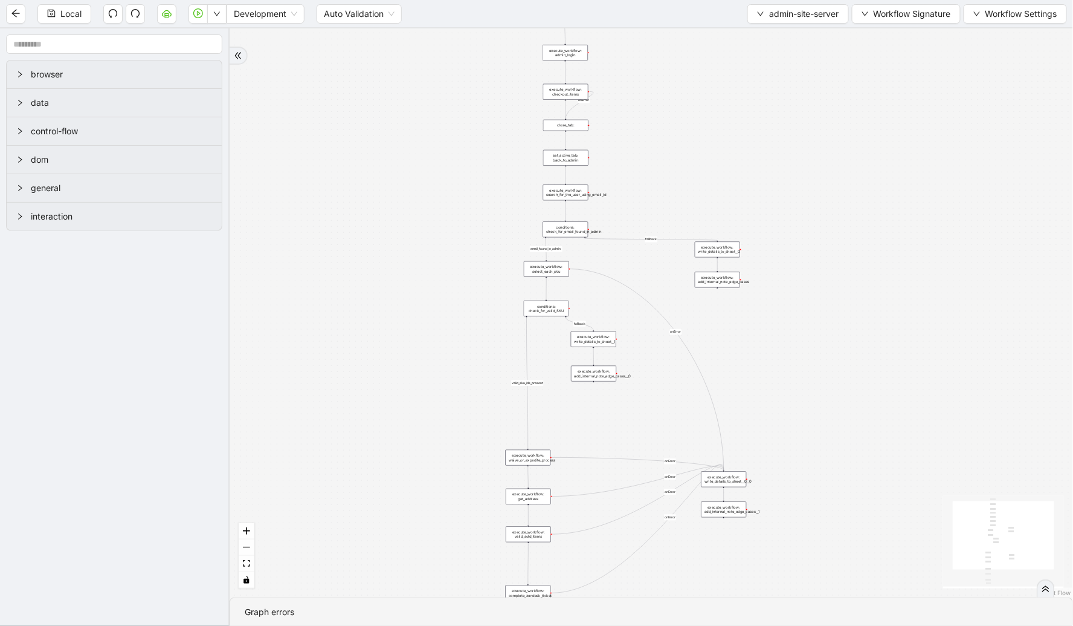
drag, startPoint x: 826, startPoint y: 129, endPoint x: 861, endPoint y: 337, distance: 210.1
click at [638, 337] on div "email_found_in_admin valid_sku_ids_present fallback fallback onError onError on…" at bounding box center [652, 312] width 844 height 569
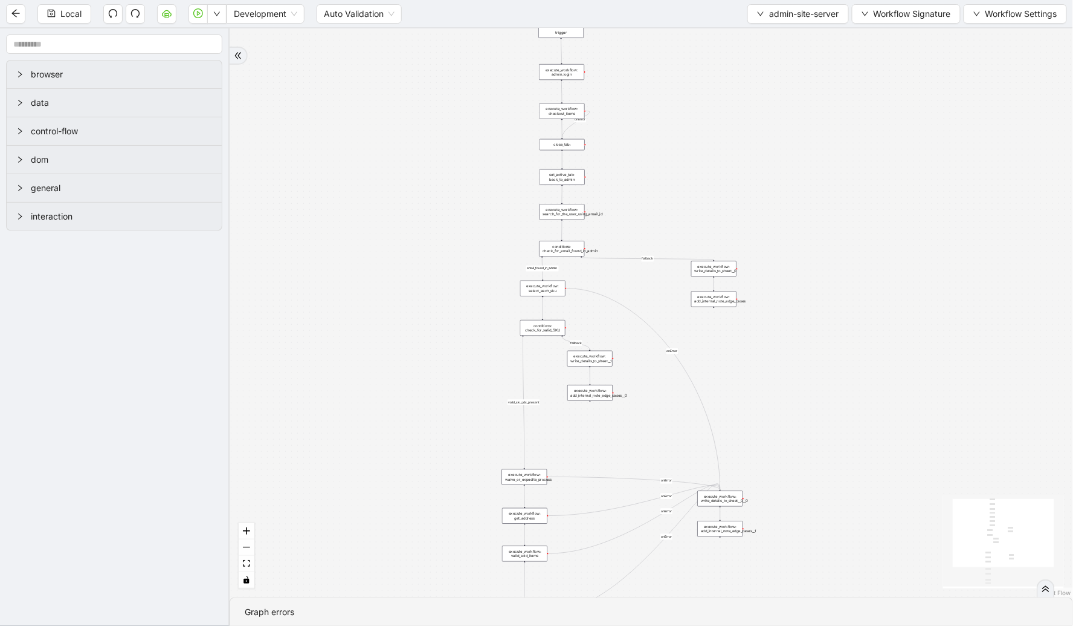
drag, startPoint x: 759, startPoint y: 136, endPoint x: 774, endPoint y: 237, distance: 102.0
click at [638, 237] on div "email_found_in_admin valid_sku_ids_present fallback fallback onError onError on…" at bounding box center [652, 312] width 844 height 569
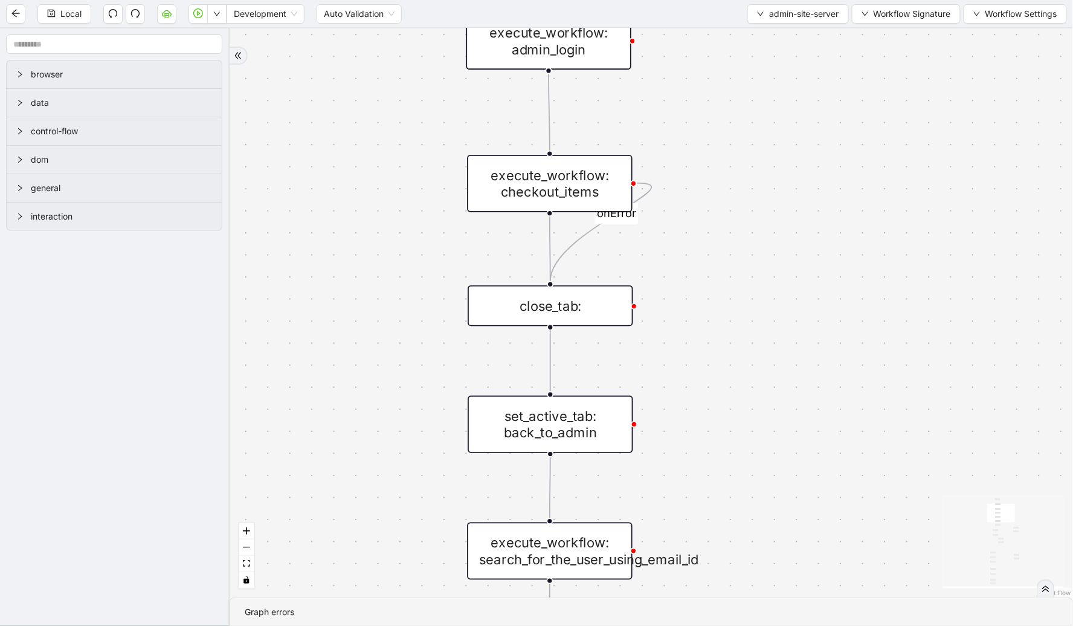
click at [593, 293] on div "close_tab:" at bounding box center [551, 305] width 166 height 40
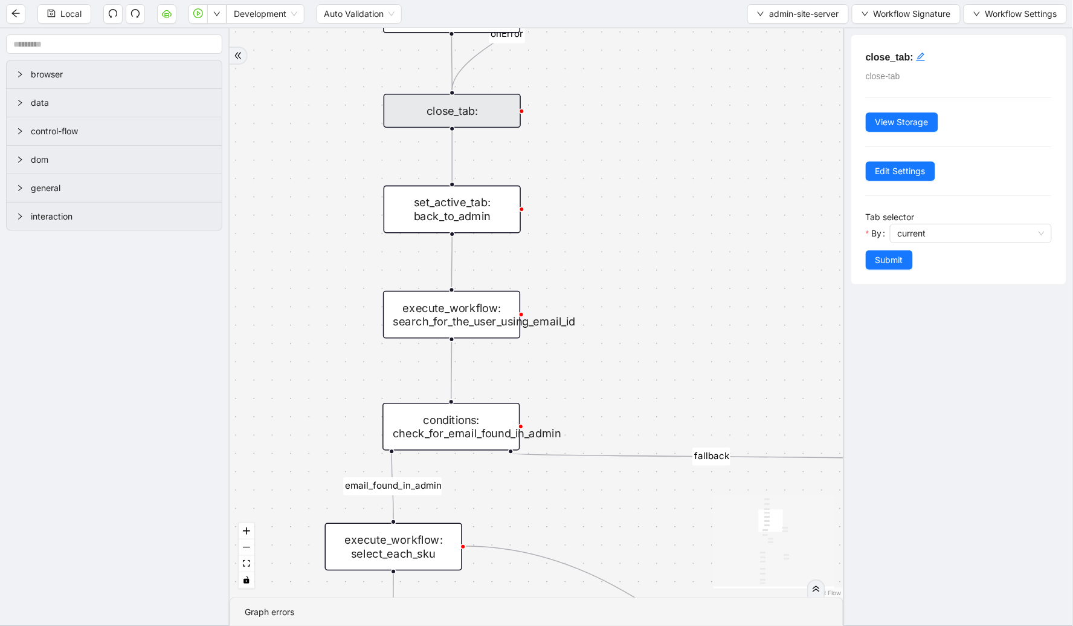
drag, startPoint x: 699, startPoint y: 334, endPoint x: 601, endPoint y: 174, distance: 186.9
click at [601, 174] on div "email_found_in_admin valid_sku_ids_present fallback fallback onError onError on…" at bounding box center [537, 312] width 614 height 569
click at [490, 300] on div "execute_workflow: search_for_the_user_using_email_id" at bounding box center [451, 315] width 137 height 48
